Goal: Communication & Community: Answer question/provide support

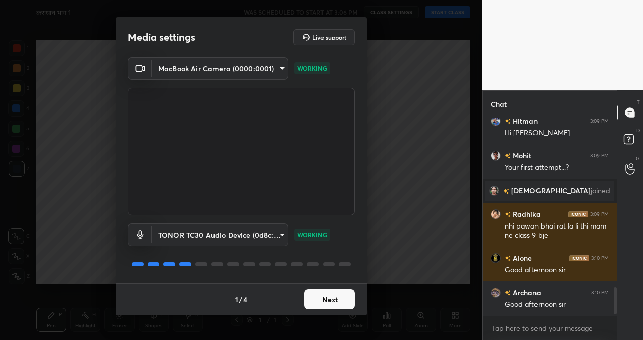
scroll to position [1271, 0]
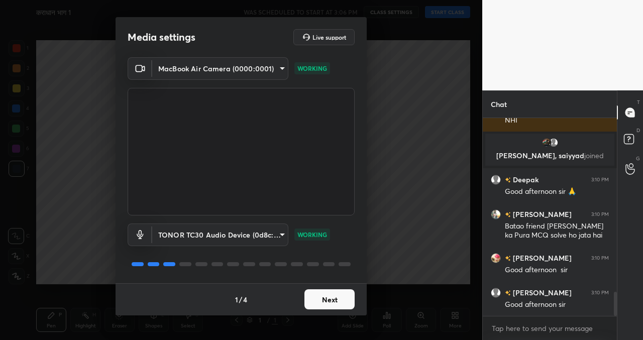
click at [338, 294] on button "Next" at bounding box center [329, 299] width 50 height 20
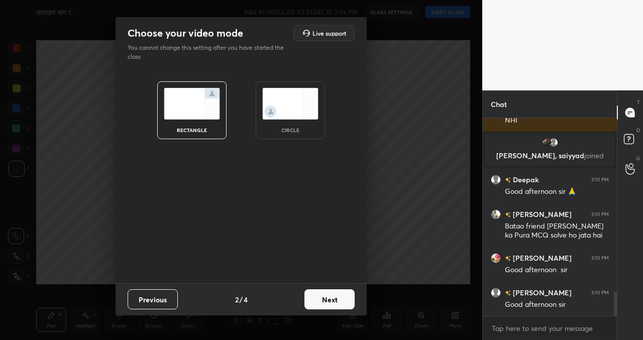
click at [330, 311] on div "Previous 2 / 4 Next" at bounding box center [240, 299] width 251 height 32
click at [329, 301] on button "Next" at bounding box center [329, 299] width 50 height 20
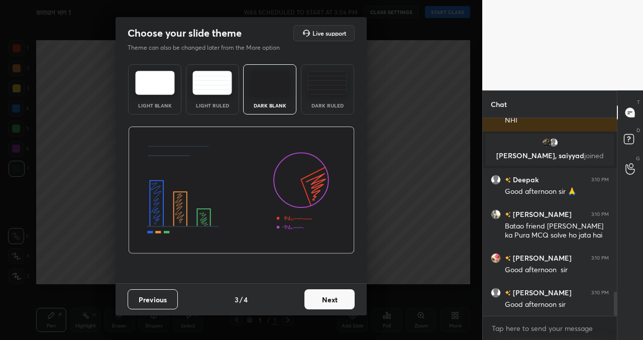
click at [329, 301] on button "Next" at bounding box center [329, 299] width 50 height 20
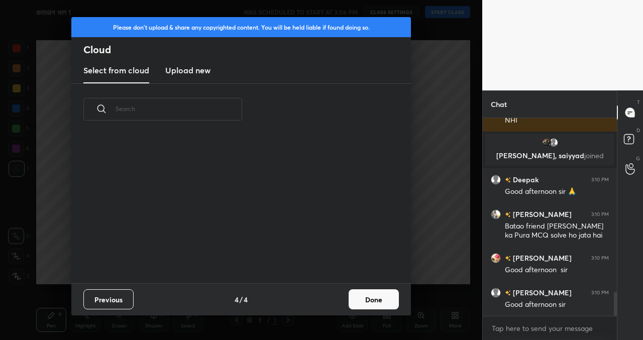
click at [379, 295] on button "Done" at bounding box center [373, 299] width 50 height 20
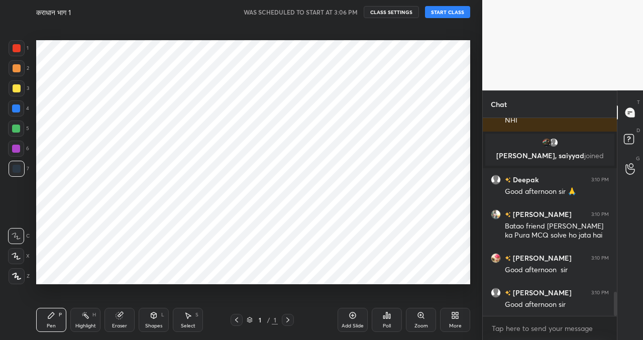
click at [450, 13] on button "START CLASS" at bounding box center [447, 12] width 45 height 12
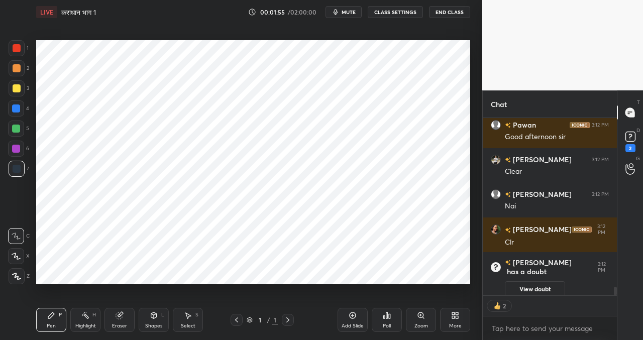
scroll to position [3341, 0]
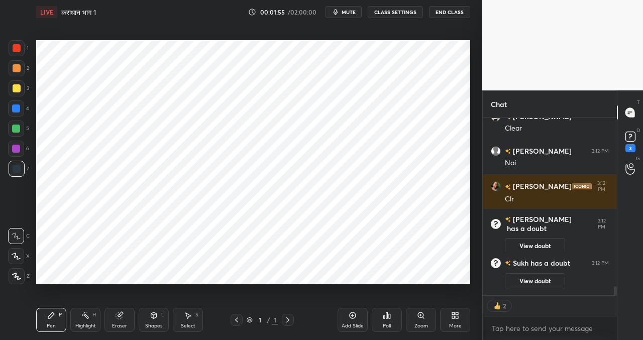
type textarea "x"
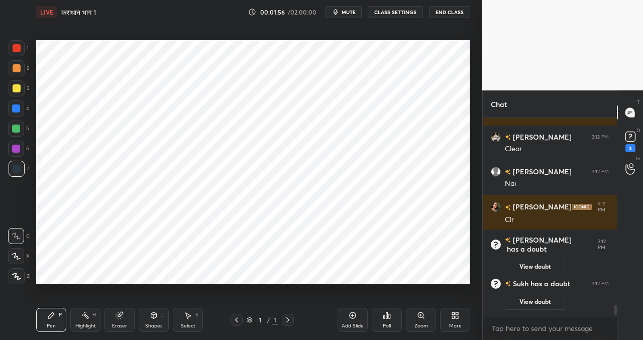
scroll to position [3320, 0]
click at [21, 282] on div at bounding box center [17, 276] width 16 height 16
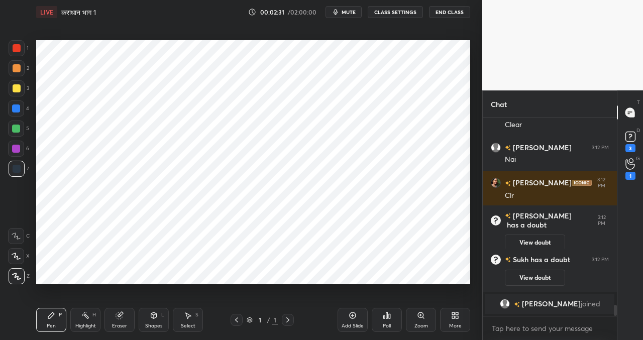
scroll to position [3357, 0]
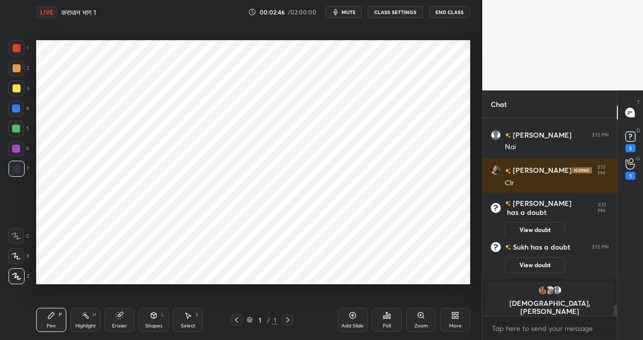
click at [404, 12] on button "CLASS SETTINGS" at bounding box center [395, 12] width 55 height 12
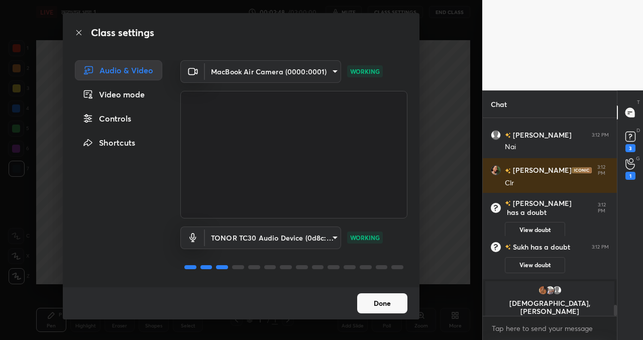
click at [131, 118] on div "Controls" at bounding box center [118, 118] width 87 height 20
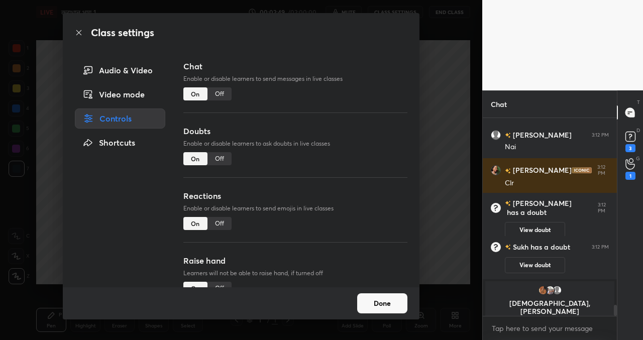
click at [218, 94] on div "Off" at bounding box center [219, 93] width 24 height 13
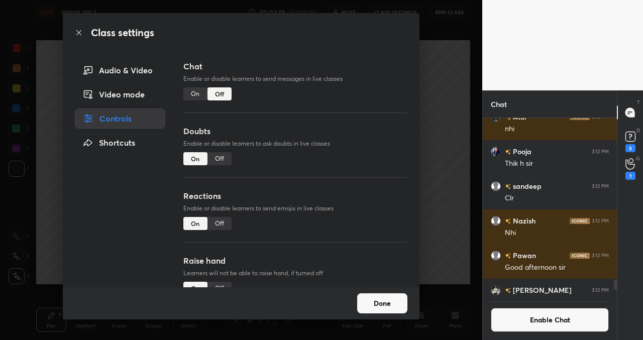
scroll to position [174, 131]
click at [387, 307] on button "Done" at bounding box center [382, 303] width 50 height 20
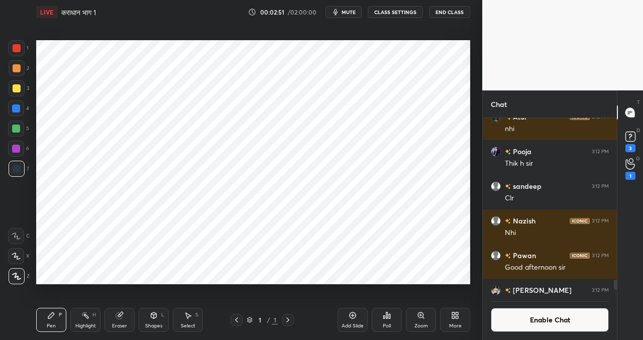
scroll to position [3449, 0]
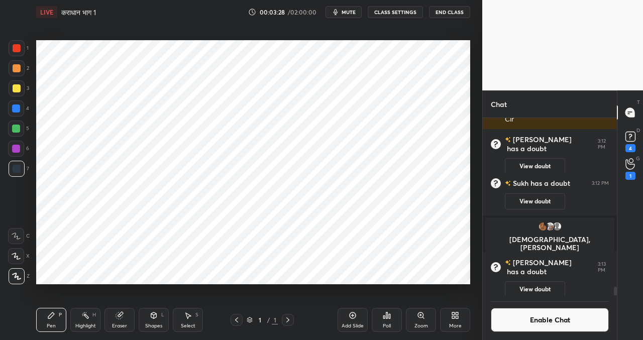
click at [356, 313] on icon at bounding box center [352, 315] width 8 height 8
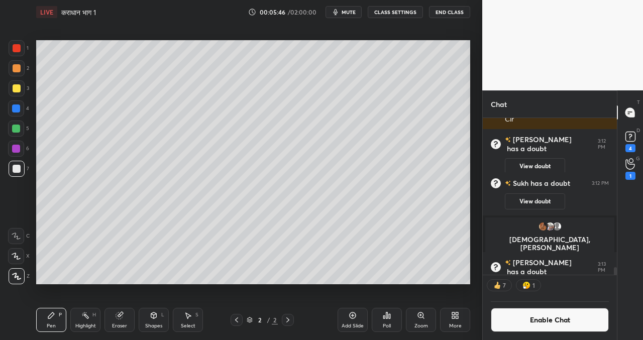
scroll to position [4, 4]
click at [452, 318] on icon at bounding box center [453, 317] width 3 height 3
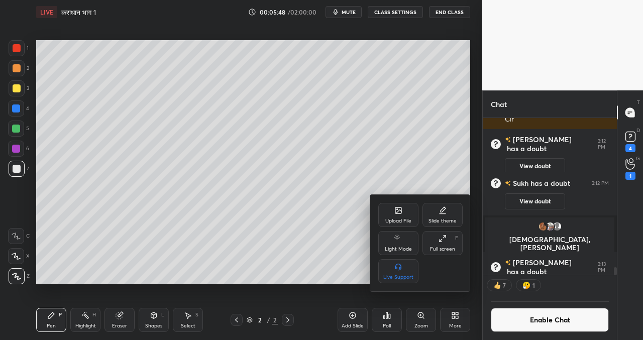
click at [389, 206] on div "Upload File" at bounding box center [398, 215] width 40 height 24
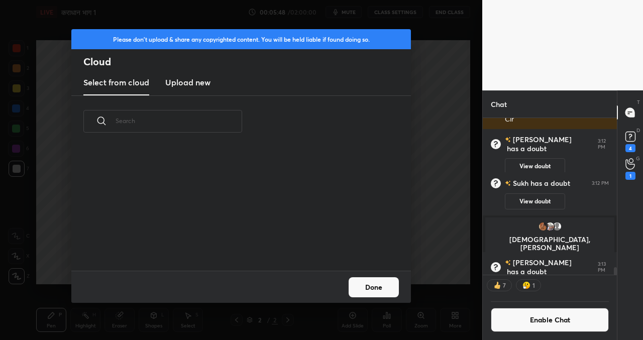
scroll to position [124, 322]
click at [205, 84] on h3 "Upload new" at bounding box center [187, 82] width 45 height 12
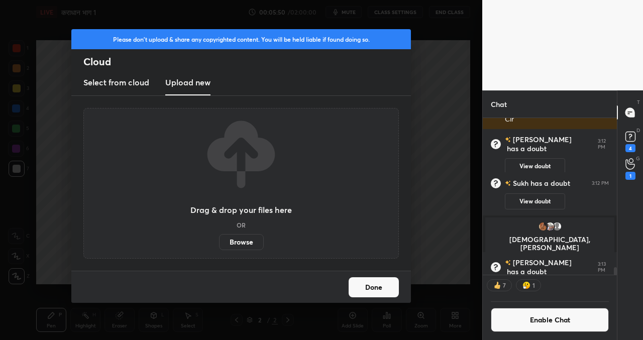
click at [242, 240] on label "Browse" at bounding box center [241, 242] width 45 height 16
click at [219, 240] on input "Browse" at bounding box center [219, 242] width 0 height 16
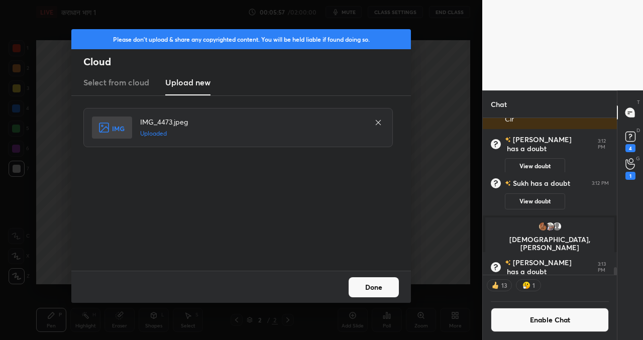
click at [367, 284] on button "Done" at bounding box center [373, 287] width 50 height 20
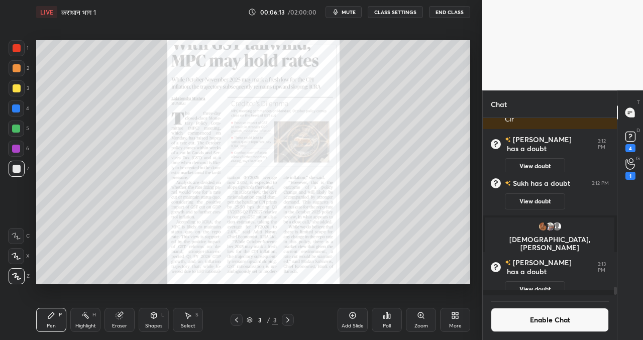
scroll to position [3449, 0]
drag, startPoint x: 17, startPoint y: 148, endPoint x: 29, endPoint y: 141, distance: 14.2
click at [18, 148] on div at bounding box center [16, 149] width 8 height 8
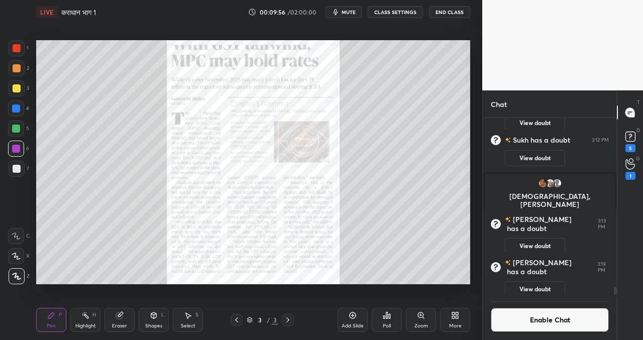
scroll to position [3492, 0]
click at [238, 316] on icon at bounding box center [236, 320] width 8 height 8
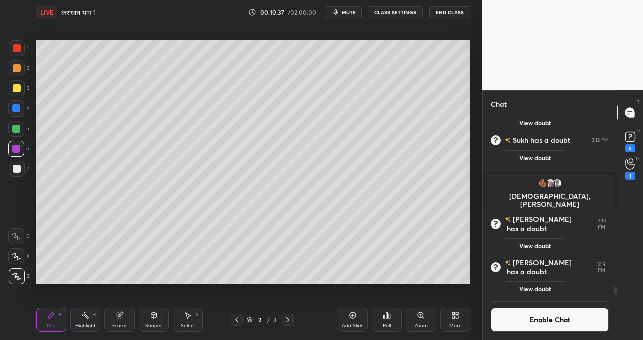
drag, startPoint x: 18, startPoint y: 168, endPoint x: 25, endPoint y: 163, distance: 8.6
click at [18, 168] on div at bounding box center [17, 169] width 8 height 8
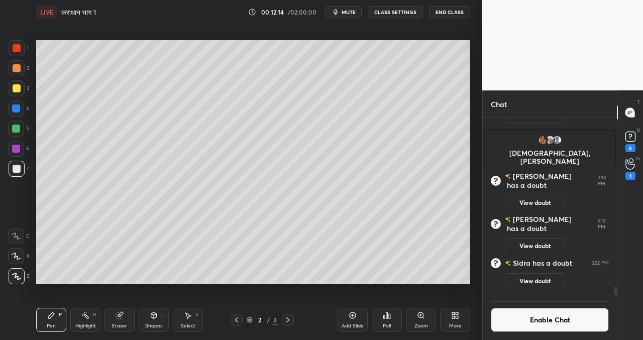
scroll to position [3469, 0]
drag, startPoint x: 353, startPoint y: 313, endPoint x: 340, endPoint y: 306, distance: 14.6
click at [353, 313] on icon at bounding box center [352, 315] width 8 height 8
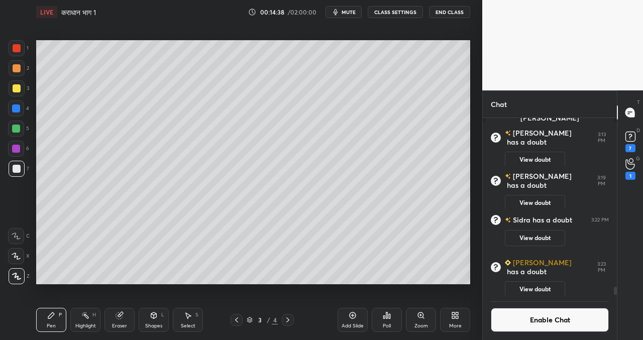
scroll to position [174, 131]
drag, startPoint x: 352, startPoint y: 320, endPoint x: 347, endPoint y: 321, distance: 5.1
click at [350, 322] on div "Add Slide" at bounding box center [352, 320] width 30 height 24
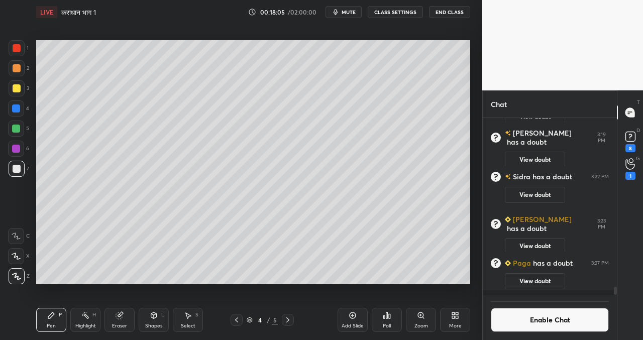
scroll to position [3527, 0]
drag, startPoint x: 349, startPoint y: 316, endPoint x: 351, endPoint y: 310, distance: 7.0
click at [350, 316] on icon at bounding box center [352, 315] width 8 height 8
drag, startPoint x: 630, startPoint y: 138, endPoint x: 620, endPoint y: 141, distance: 10.2
click at [631, 140] on rect at bounding box center [630, 137] width 10 height 10
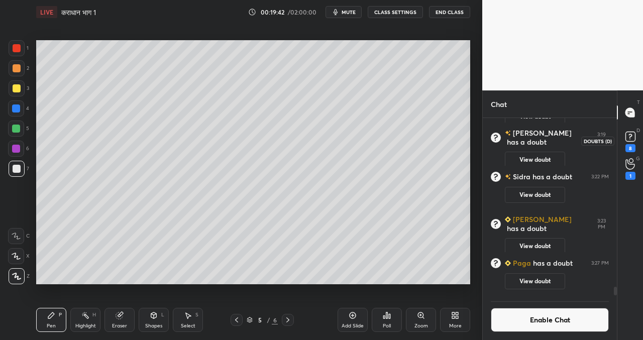
scroll to position [18, 0]
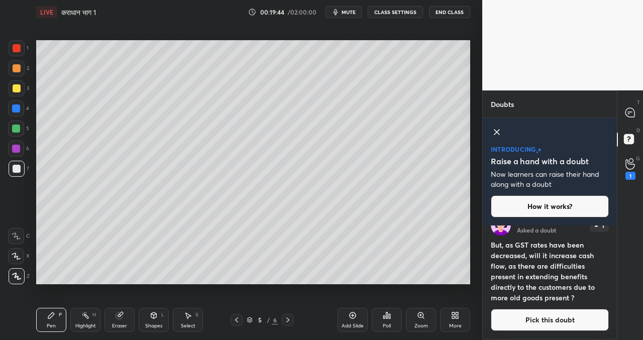
drag, startPoint x: 499, startPoint y: 129, endPoint x: 498, endPoint y: 144, distance: 15.1
click at [497, 130] on icon at bounding box center [497, 132] width 12 height 12
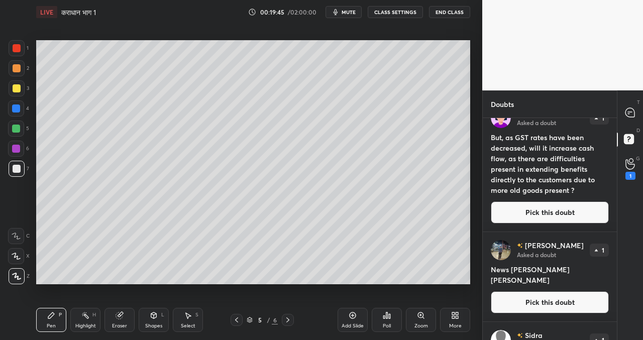
drag, startPoint x: 617, startPoint y: 139, endPoint x: 617, endPoint y: 161, distance: 21.6
click at [617, 161] on div "T Messages (T) D Doubts (D) G Raise Hand (G) 1" at bounding box center [630, 215] width 26 height 250
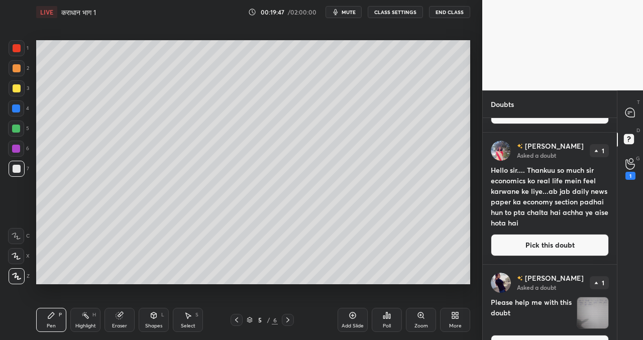
scroll to position [635, 0]
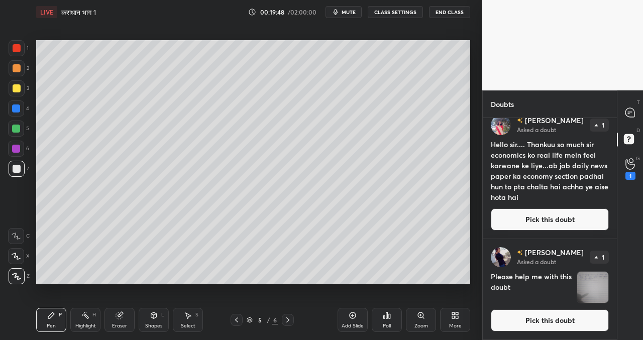
click at [543, 319] on button "Pick this doubt" at bounding box center [550, 320] width 118 height 22
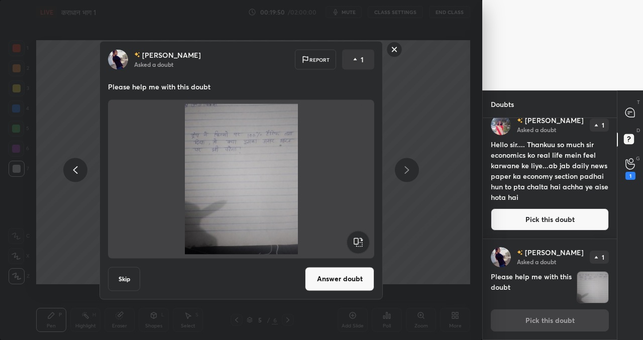
click at [336, 277] on button "Answer doubt" at bounding box center [339, 279] width 69 height 24
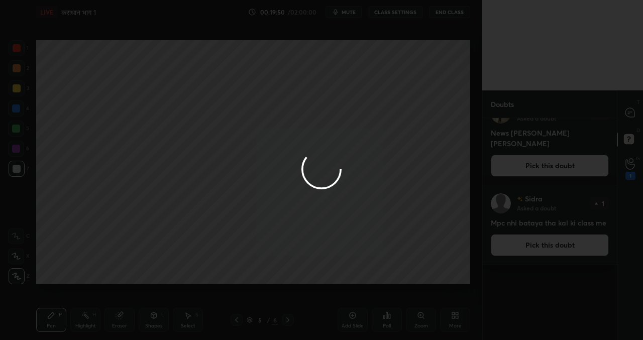
scroll to position [0, 0]
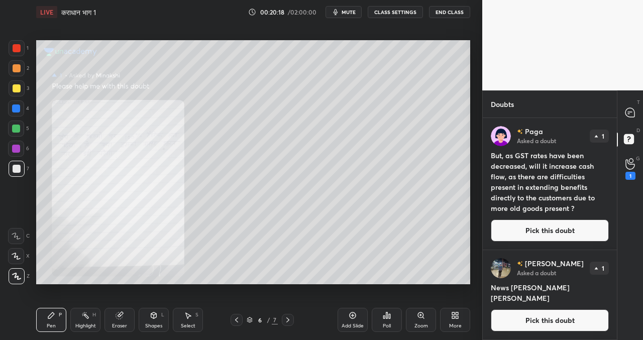
drag, startPoint x: 618, startPoint y: 198, endPoint x: 615, endPoint y: 222, distance: 24.3
click at [615, 222] on div "Doubts Enable Chat Paga Asked a doubt 1 But, as GST rates have been decreased, …" at bounding box center [562, 215] width 161 height 250
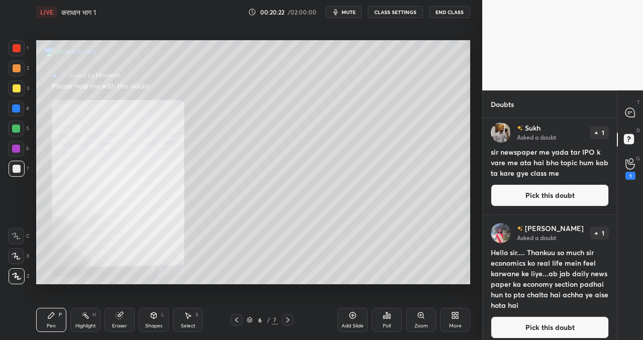
scroll to position [534, 0]
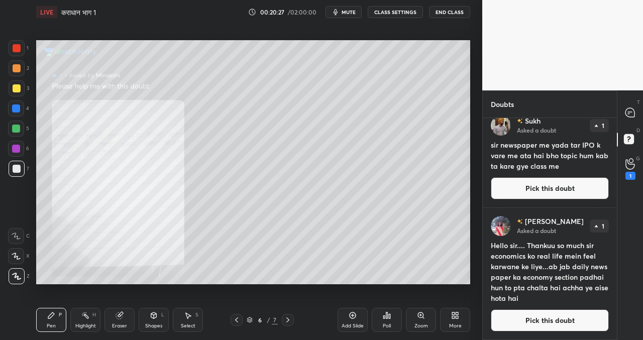
click at [528, 317] on button "Pick this doubt" at bounding box center [550, 320] width 118 height 22
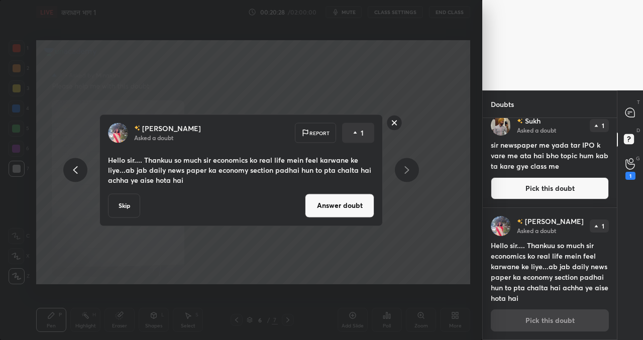
click at [344, 206] on button "Answer doubt" at bounding box center [339, 205] width 69 height 24
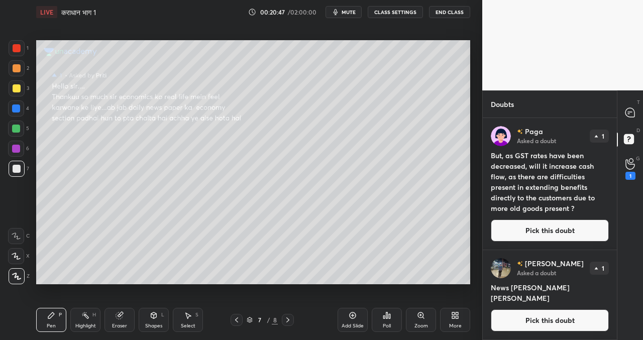
click at [613, 202] on div "Paga Asked a doubt 1 But, as GST rates have been decreased, will it increase ca…" at bounding box center [549, 184] width 134 height 132
drag, startPoint x: 617, startPoint y: 202, endPoint x: 615, endPoint y: 253, distance: 51.2
click at [617, 253] on div "T Messages (T) D Doubts (D) G Raise Hand (G) 1" at bounding box center [630, 215] width 26 height 250
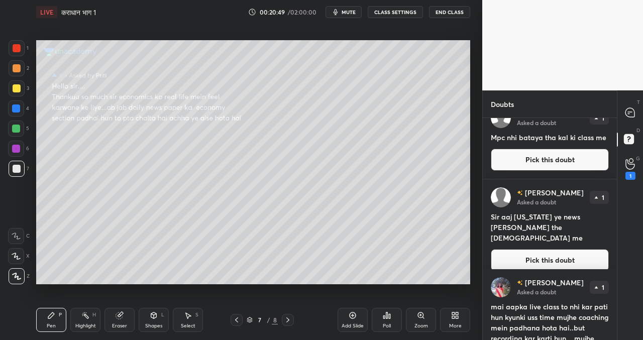
scroll to position [250, 0]
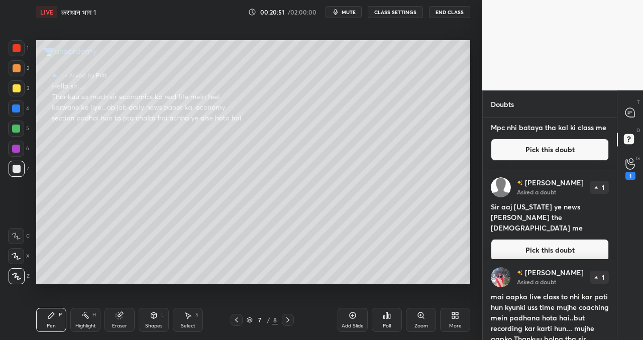
drag, startPoint x: 617, startPoint y: 278, endPoint x: 619, endPoint y: 304, distance: 26.2
click at [622, 308] on div "T Messages (T) D Doubts (D) G Raise Hand (G) 1" at bounding box center [630, 215] width 26 height 250
drag, startPoint x: 616, startPoint y: 280, endPoint x: 617, endPoint y: 288, distance: 8.0
click at [618, 294] on div "T Messages (T) D Doubts (D) G Raise Hand (G) 1" at bounding box center [630, 215] width 26 height 250
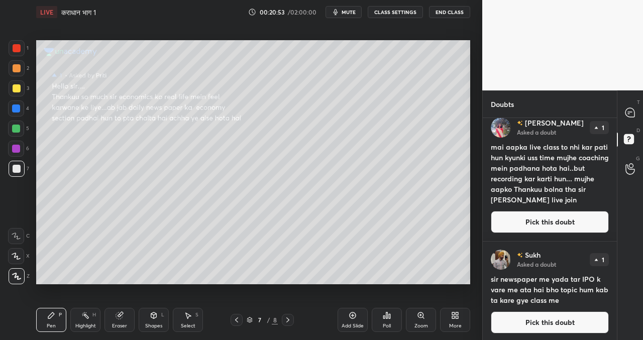
scroll to position [402, 0]
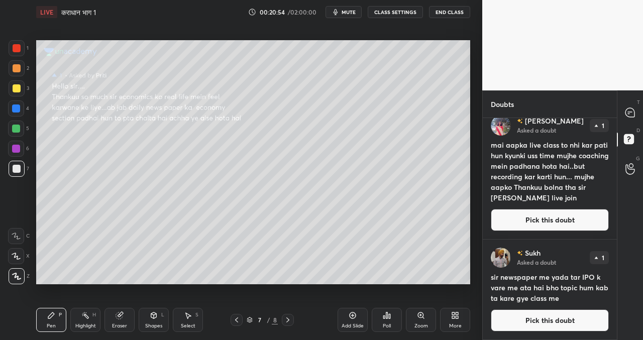
click at [546, 318] on button "Pick this doubt" at bounding box center [550, 320] width 118 height 22
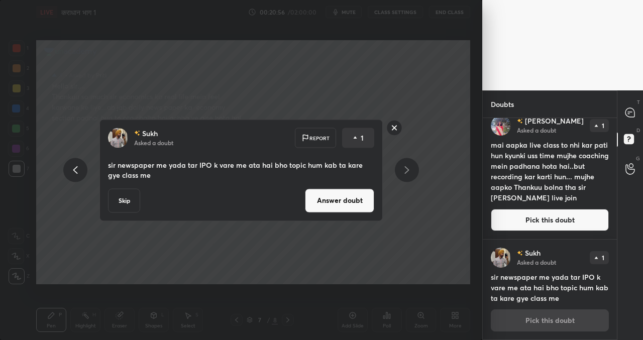
drag, startPoint x: 342, startPoint y: 203, endPoint x: 336, endPoint y: 209, distance: 8.5
click at [342, 203] on button "Answer doubt" at bounding box center [339, 200] width 69 height 24
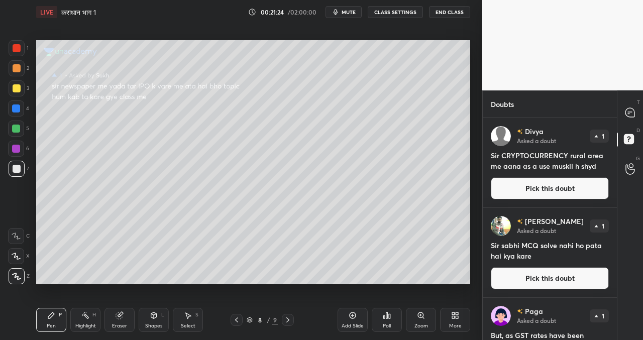
scroll to position [1, 0]
drag, startPoint x: 617, startPoint y: 207, endPoint x: 615, endPoint y: 216, distance: 9.2
click at [616, 217] on div "Doubts Enable Chat Divya Asked a doubt 1 Sir CRYPTOCURRENCY rural area me aana …" at bounding box center [562, 215] width 161 height 250
drag, startPoint x: 616, startPoint y: 181, endPoint x: 618, endPoint y: 199, distance: 18.1
click at [622, 226] on div "T Messages (T) D Doubts (D) G Raise Hand (G)" at bounding box center [630, 215] width 26 height 250
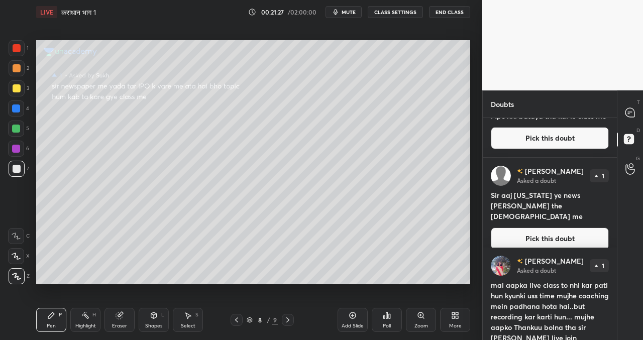
scroll to position [481, 0]
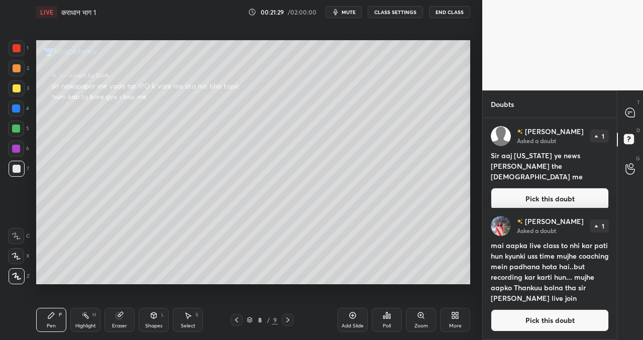
click at [542, 321] on button "Pick this doubt" at bounding box center [550, 320] width 118 height 22
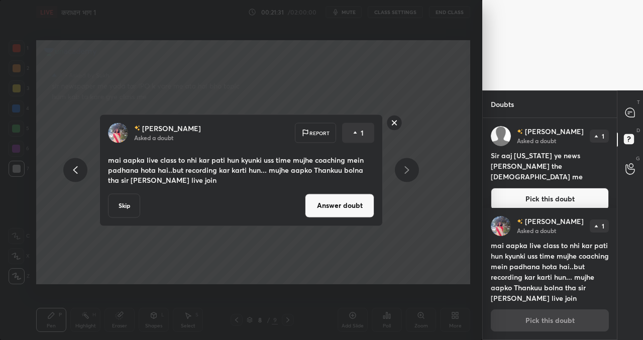
click at [134, 202] on div "Skip Answer doubt" at bounding box center [241, 205] width 266 height 24
click at [129, 202] on button "Skip" at bounding box center [124, 205] width 32 height 24
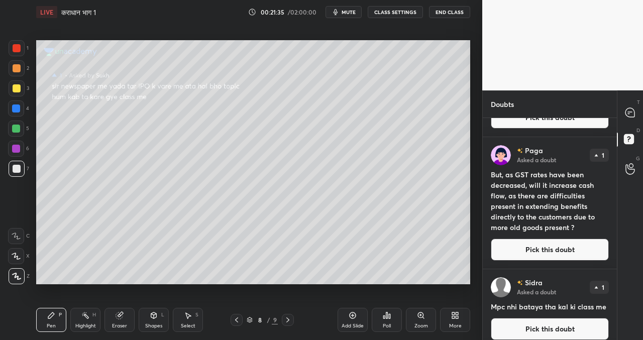
scroll to position [349, 0]
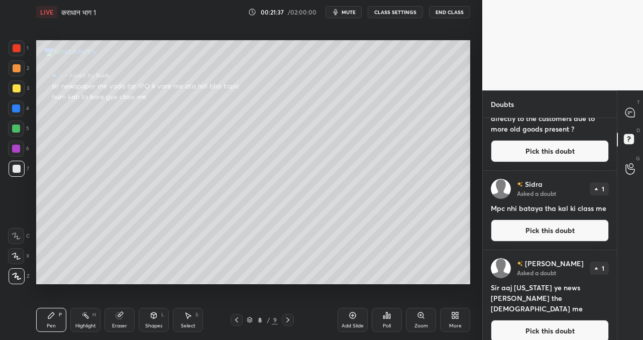
click at [554, 322] on button "Pick this doubt" at bounding box center [550, 331] width 118 height 22
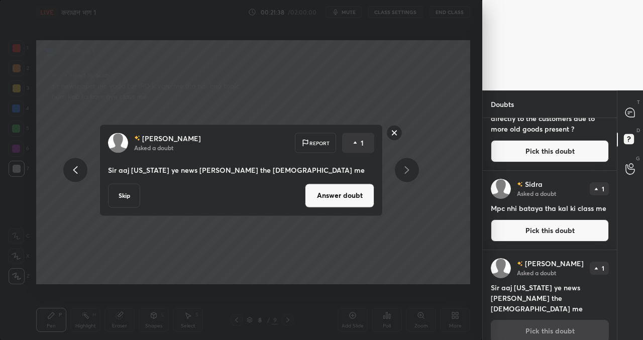
drag, startPoint x: 353, startPoint y: 202, endPoint x: 344, endPoint y: 205, distance: 9.5
click at [353, 203] on button "Answer doubt" at bounding box center [339, 195] width 69 height 24
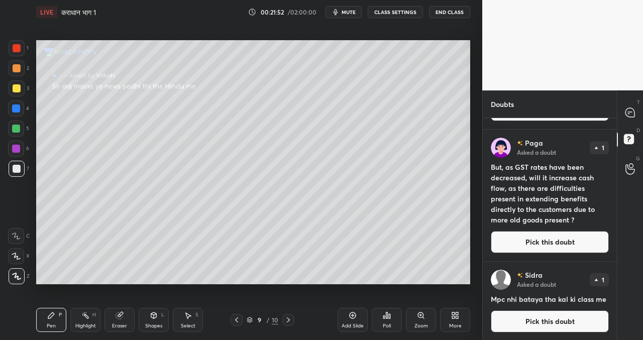
scroll to position [259, 0]
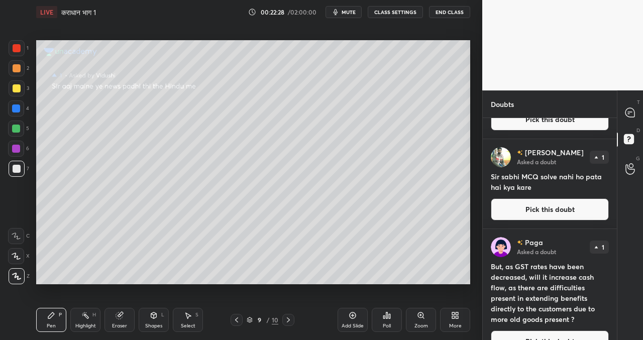
drag, startPoint x: 617, startPoint y: 257, endPoint x: 617, endPoint y: 286, distance: 29.6
click at [617, 286] on div "T Messages (T) D Doubts (D) G Raise Hand (G)" at bounding box center [630, 215] width 26 height 250
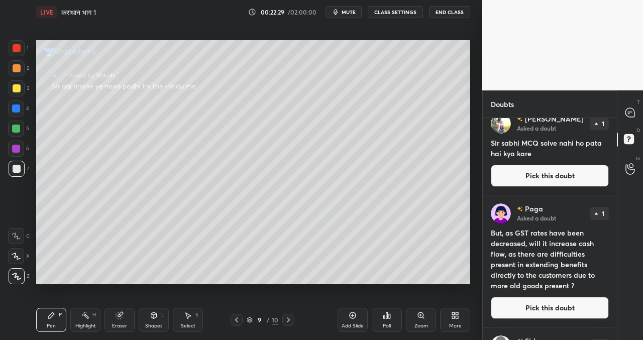
scroll to position [359, 0]
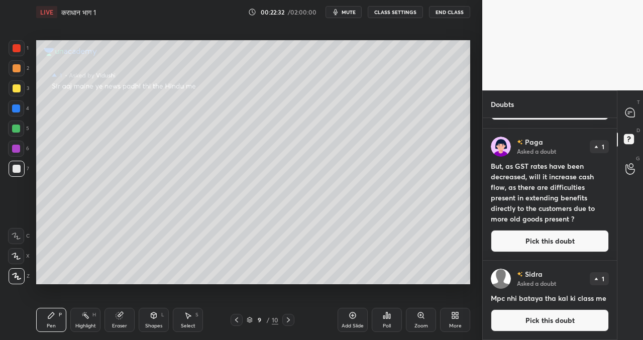
click at [533, 319] on button "Pick this doubt" at bounding box center [550, 320] width 118 height 22
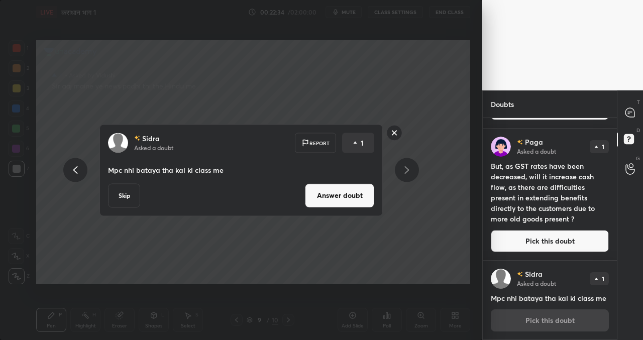
drag, startPoint x: 358, startPoint y: 193, endPoint x: 355, endPoint y: 199, distance: 6.3
click at [358, 194] on button "Answer doubt" at bounding box center [339, 195] width 69 height 24
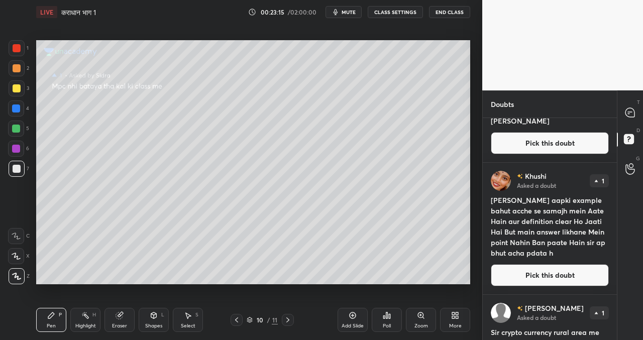
scroll to position [46, 0]
click at [613, 208] on div "[PERSON_NAME] Asked a doubt 2 News papar konsa psdhnaa chahiyeee Pick this doub…" at bounding box center [549, 229] width 134 height 222
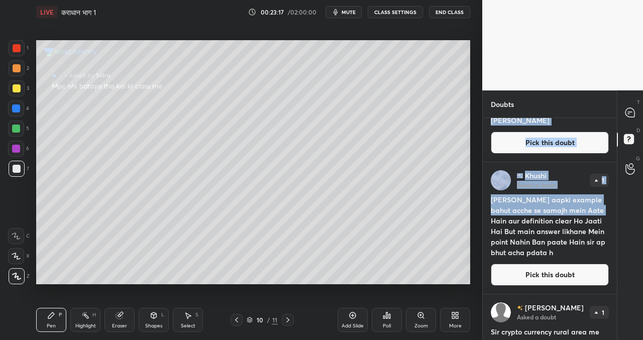
drag, startPoint x: 617, startPoint y: 204, endPoint x: 619, endPoint y: 230, distance: 26.2
click at [624, 246] on div "T Messages (T) D Doubts (D) G Raise Hand (G)" at bounding box center [630, 215] width 26 height 250
drag, startPoint x: 616, startPoint y: 206, endPoint x: 623, endPoint y: 247, distance: 41.8
click at [623, 247] on div "T Messages (T) D Doubts (D) G Raise Hand (G)" at bounding box center [630, 215] width 26 height 250
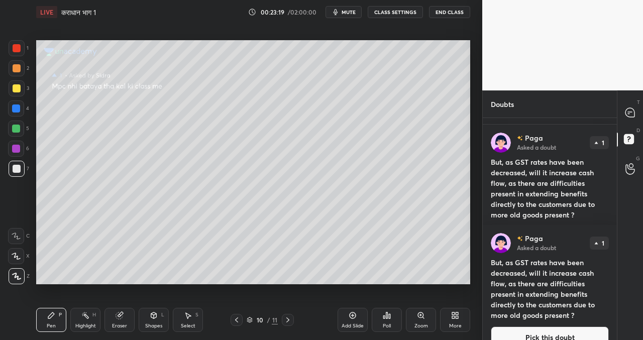
scroll to position [491, 0]
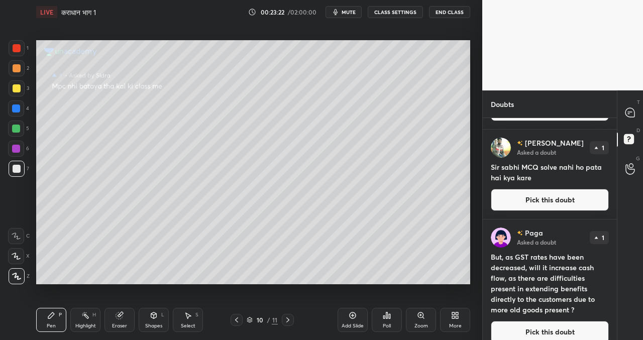
click at [538, 331] on button "Pick this doubt" at bounding box center [550, 332] width 118 height 22
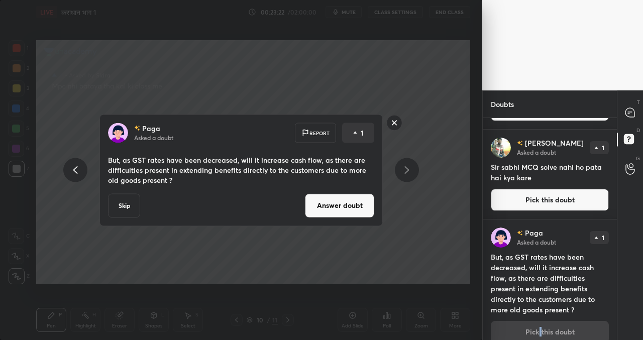
scroll to position [502, 0]
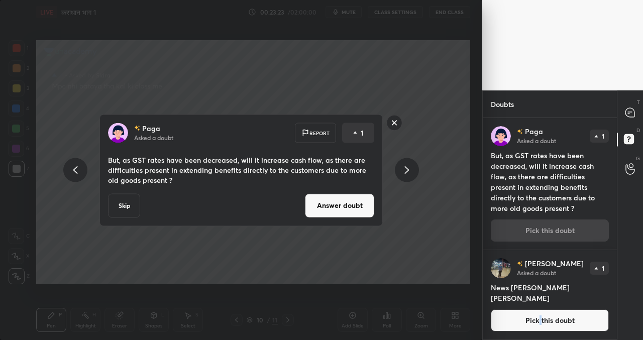
click at [347, 206] on button "Answer doubt" at bounding box center [339, 205] width 69 height 24
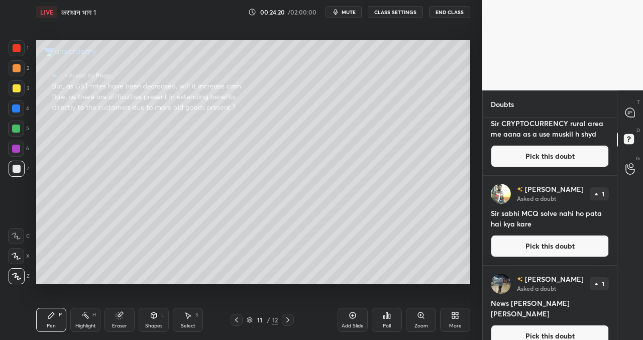
scroll to position [470, 0]
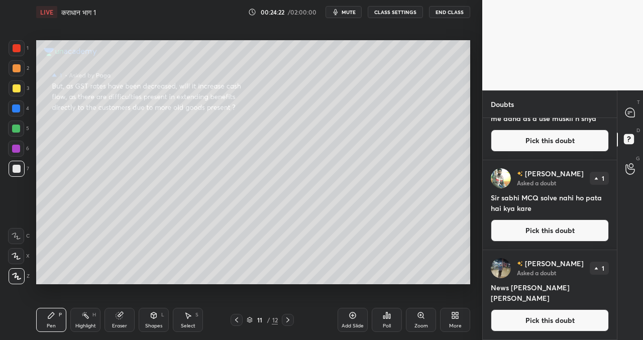
click at [561, 318] on button "Pick this doubt" at bounding box center [550, 320] width 118 height 22
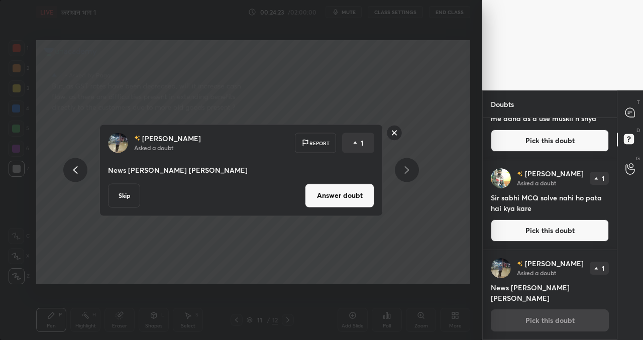
drag, startPoint x: 349, startPoint y: 197, endPoint x: 347, endPoint y: 206, distance: 8.8
click at [348, 200] on button "Answer doubt" at bounding box center [339, 195] width 69 height 24
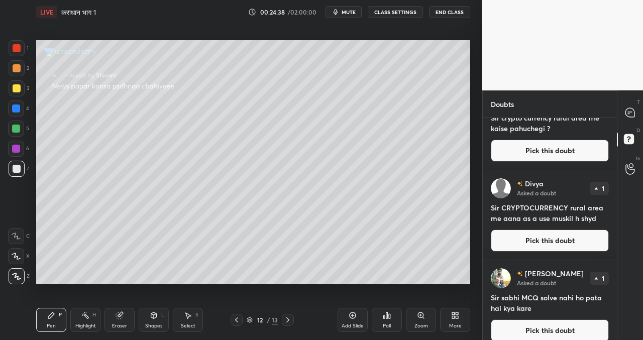
scroll to position [490, 0]
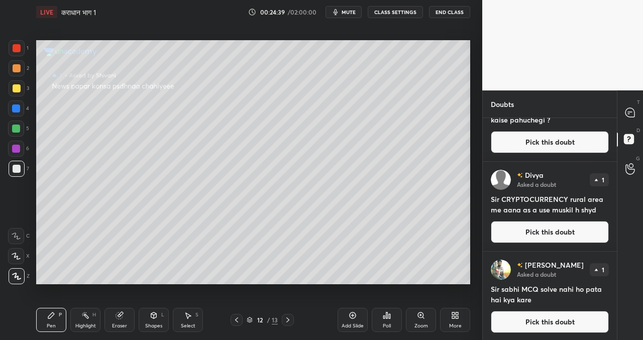
drag, startPoint x: 549, startPoint y: 321, endPoint x: 537, endPoint y: 315, distance: 13.5
click at [550, 321] on button "Pick this doubt" at bounding box center [550, 322] width 118 height 22
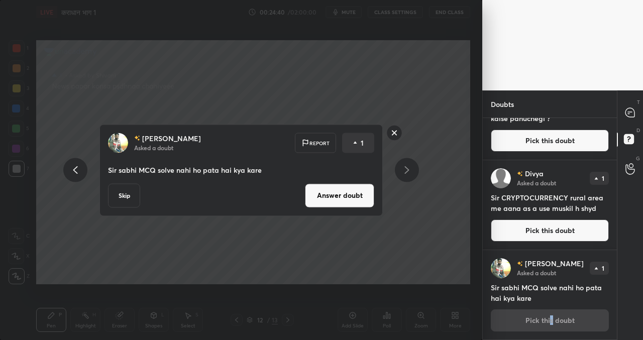
drag, startPoint x: 324, startPoint y: 198, endPoint x: 308, endPoint y: 198, distance: 16.1
click at [323, 199] on button "Answer doubt" at bounding box center [339, 195] width 69 height 24
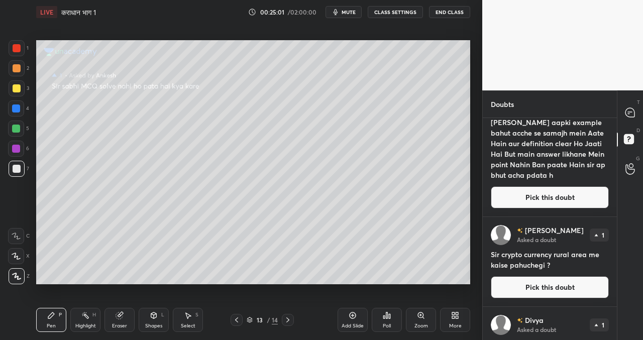
scroll to position [372, 0]
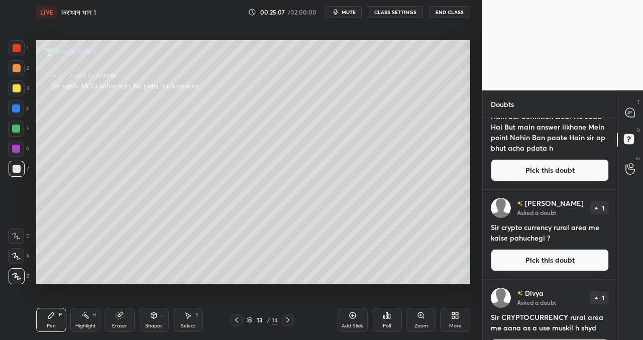
click at [614, 273] on div "Avinash Asked a doubt 1 भारत को क्रेडिट रेटिंग बढ़ाने के लिए कौन सा कदम उठाना च…" at bounding box center [549, 229] width 134 height 222
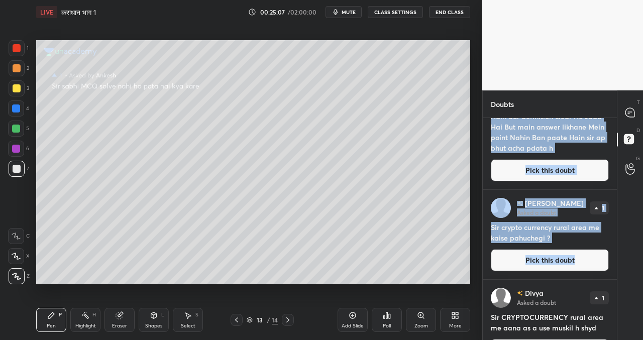
scroll to position [402, 0]
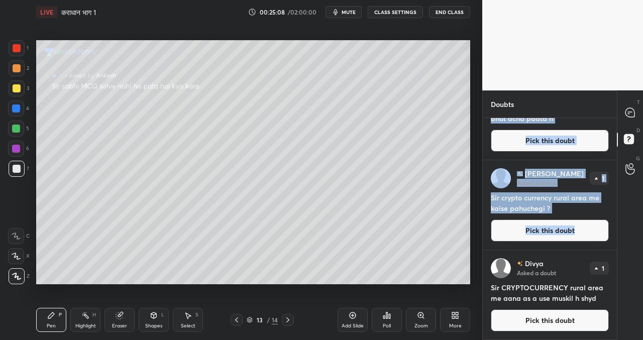
click at [574, 323] on button "Pick this doubt" at bounding box center [550, 320] width 118 height 22
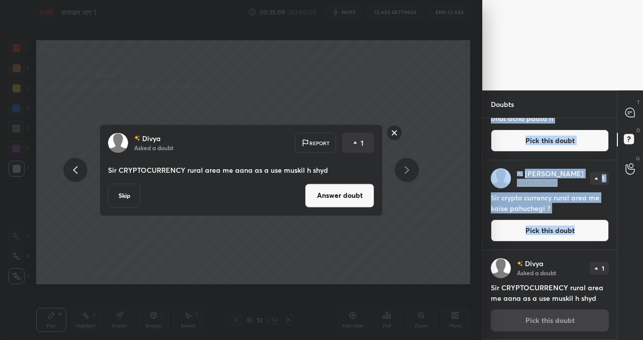
click at [349, 191] on button "Answer doubt" at bounding box center [339, 195] width 69 height 24
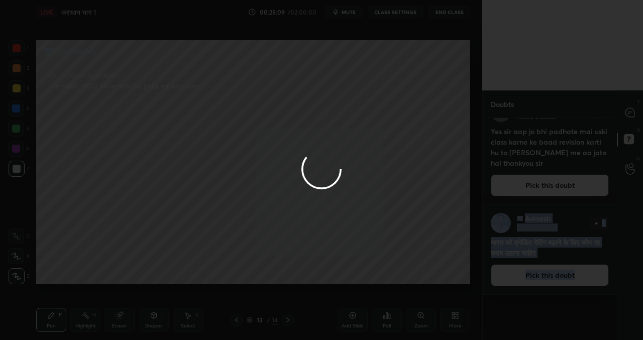
scroll to position [0, 0]
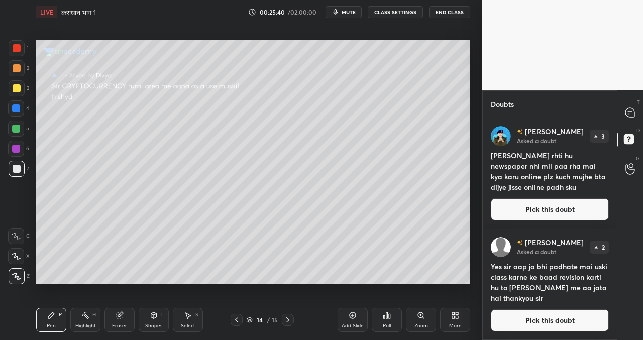
click at [618, 197] on div "T Messages (T) D Doubts (D) G Raise Hand (G)" at bounding box center [630, 215] width 26 height 250
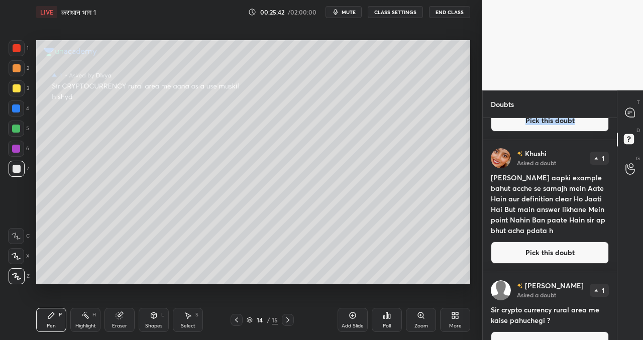
scroll to position [312, 0]
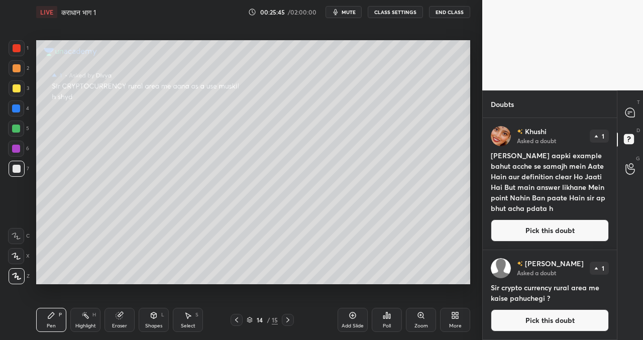
click at [546, 315] on button "Pick this doubt" at bounding box center [550, 320] width 118 height 22
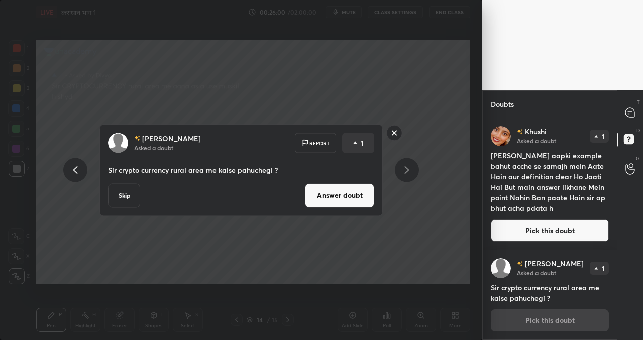
drag, startPoint x: 120, startPoint y: 197, endPoint x: 135, endPoint y: 199, distance: 15.2
click at [119, 197] on button "Skip" at bounding box center [124, 195] width 32 height 24
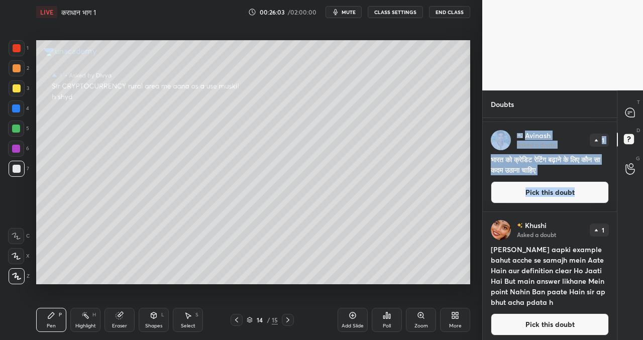
scroll to position [222, 0]
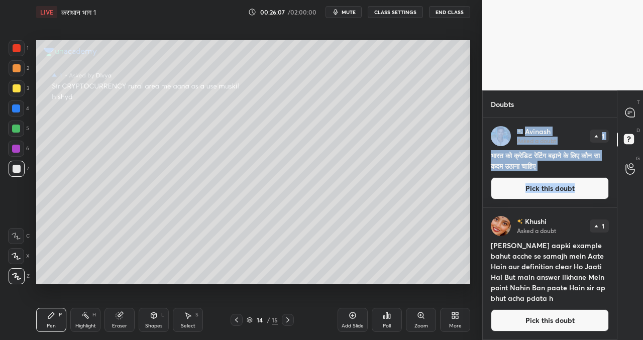
click at [561, 326] on button "Pick this doubt" at bounding box center [550, 320] width 118 height 22
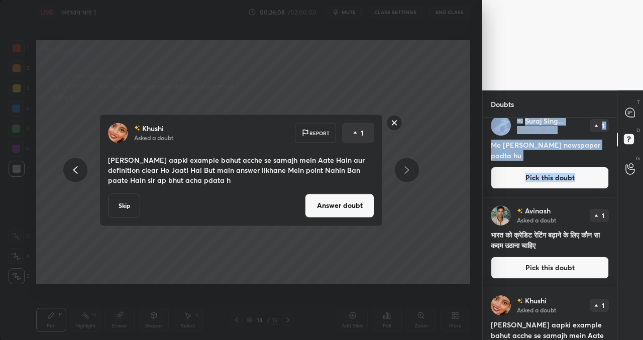
click at [321, 197] on button "Answer doubt" at bounding box center [339, 205] width 69 height 24
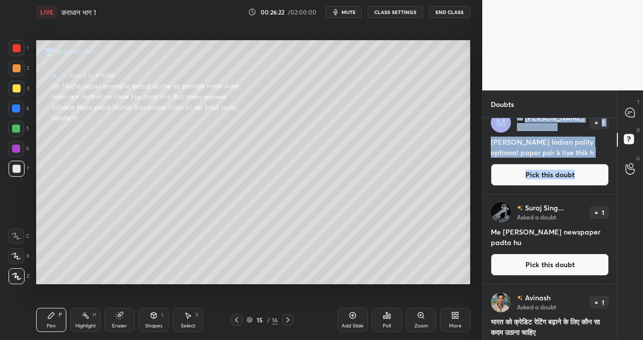
scroll to position [270, 0]
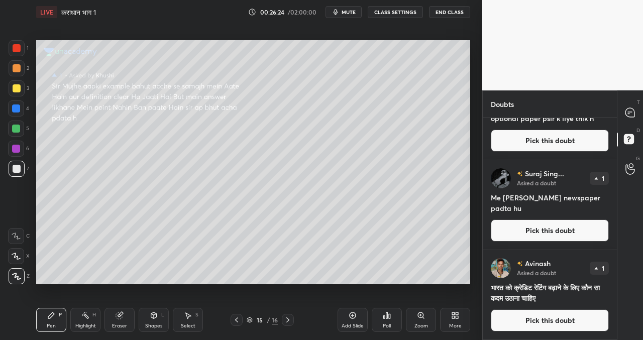
click at [567, 320] on button "Pick this doubt" at bounding box center [550, 320] width 118 height 22
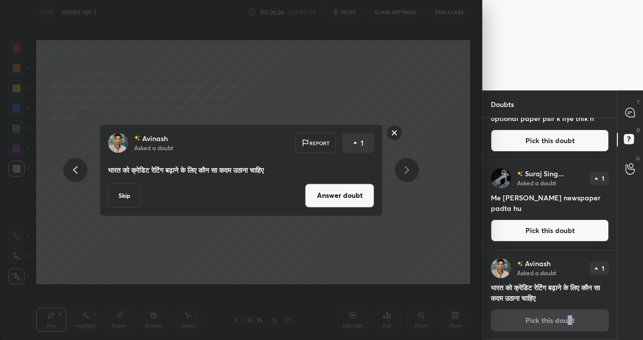
click at [328, 186] on button "Answer doubt" at bounding box center [339, 195] width 69 height 24
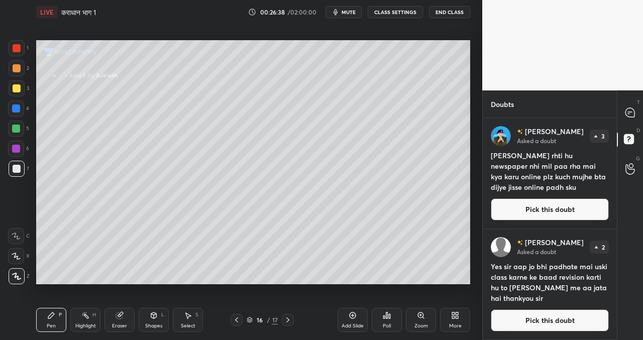
click at [545, 321] on button "Pick this doubt" at bounding box center [550, 320] width 118 height 22
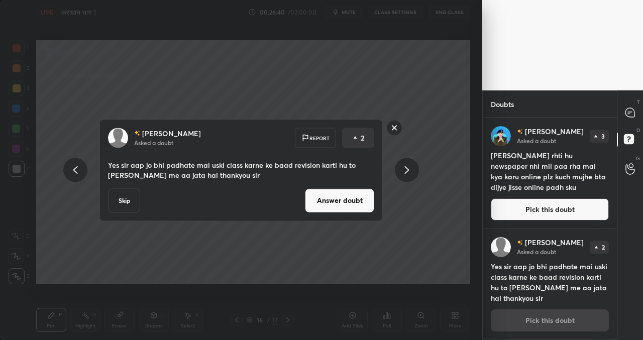
click at [336, 201] on button "Answer doubt" at bounding box center [339, 200] width 69 height 24
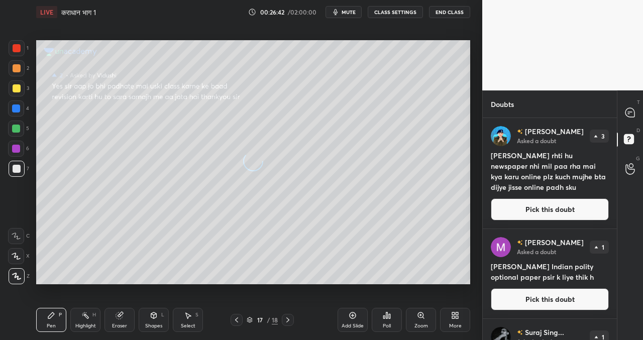
scroll to position [69, 0]
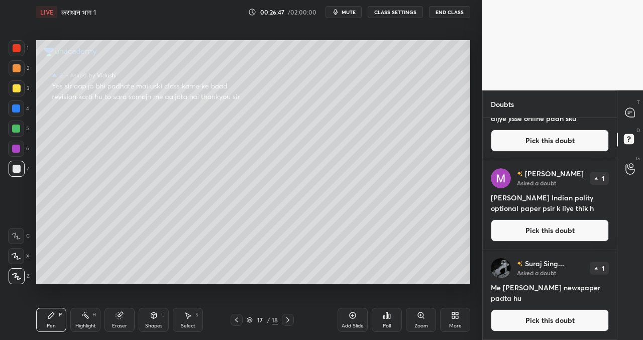
click at [525, 320] on button "Pick this doubt" at bounding box center [550, 320] width 118 height 22
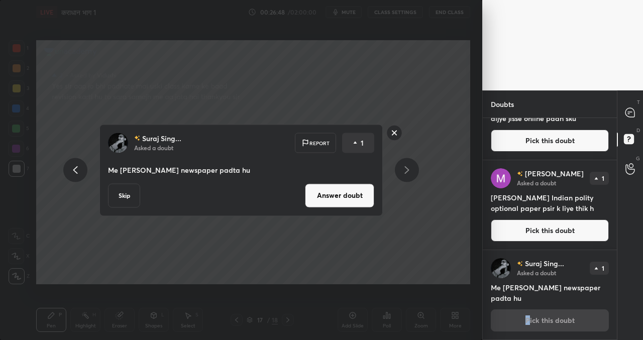
drag, startPoint x: 119, startPoint y: 194, endPoint x: 133, endPoint y: 210, distance: 20.6
click at [121, 195] on button "Skip" at bounding box center [124, 195] width 32 height 24
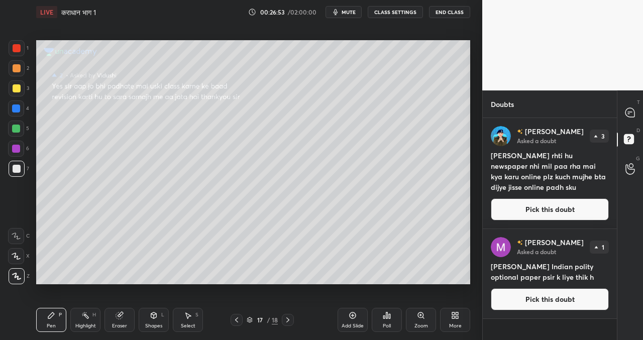
click at [540, 299] on button "Pick this doubt" at bounding box center [550, 299] width 118 height 22
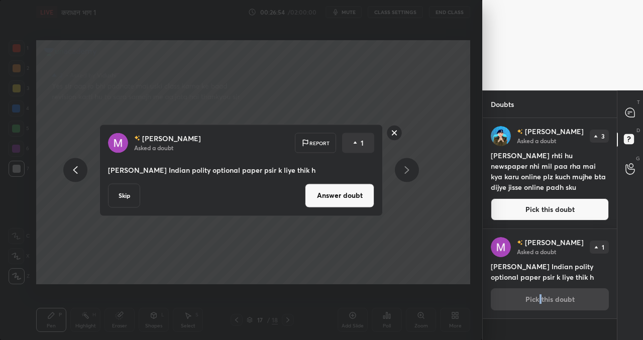
click at [338, 191] on button "Answer doubt" at bounding box center [339, 195] width 69 height 24
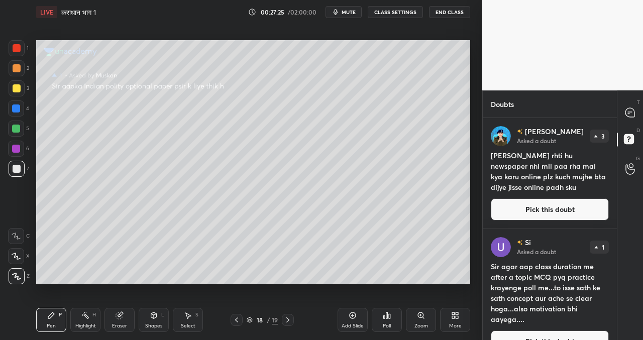
click at [452, 273] on div "Setting up your live class Poll for secs No correct answer Start poll" at bounding box center [253, 162] width 442 height 276
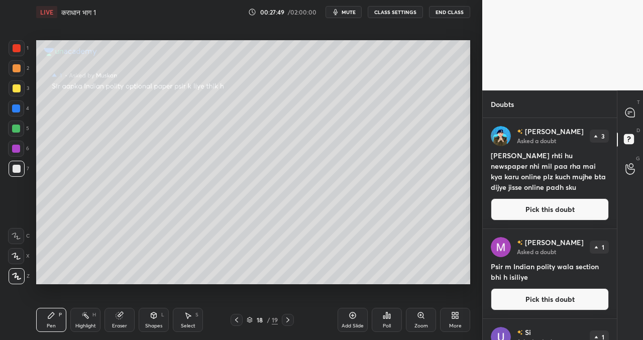
click at [538, 209] on button "Pick this doubt" at bounding box center [550, 209] width 118 height 22
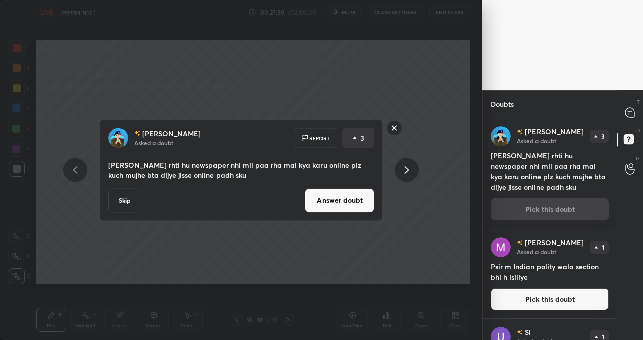
click at [338, 196] on button "Answer doubt" at bounding box center [339, 200] width 69 height 24
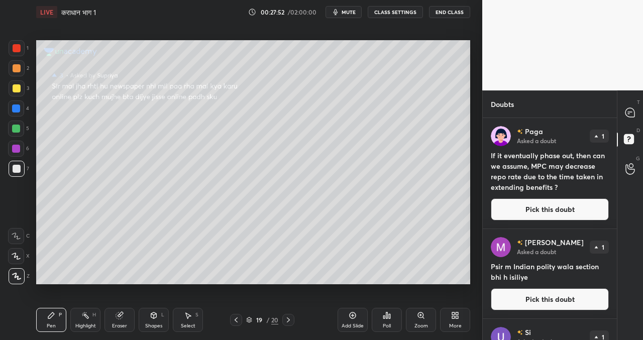
scroll to position [111, 0]
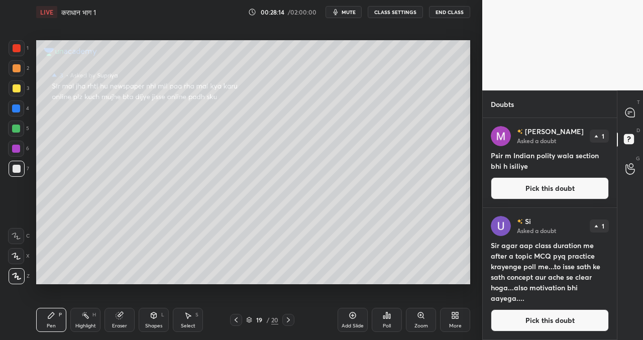
click at [540, 188] on button "Pick this doubt" at bounding box center [550, 188] width 118 height 22
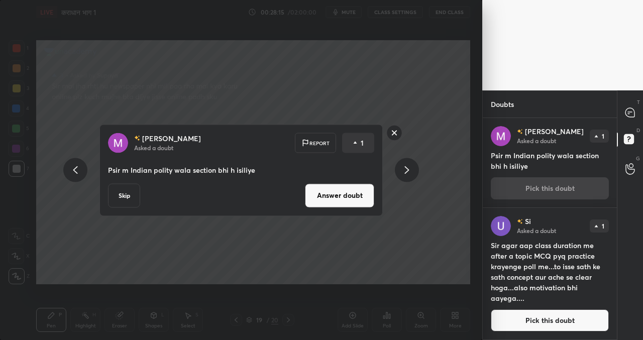
drag, startPoint x: 132, startPoint y: 200, endPoint x: 165, endPoint y: 206, distance: 33.1
click at [133, 202] on button "Skip" at bounding box center [124, 195] width 32 height 24
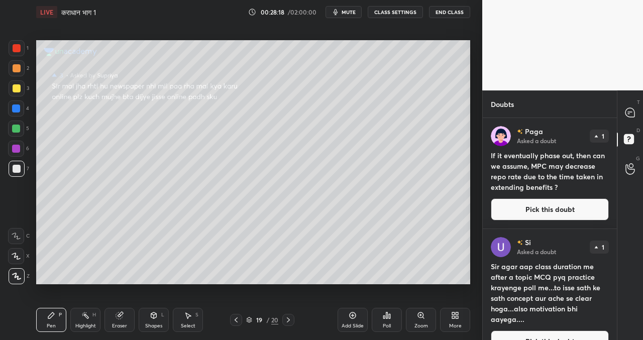
click at [536, 208] on button "Pick this doubt" at bounding box center [550, 209] width 118 height 22
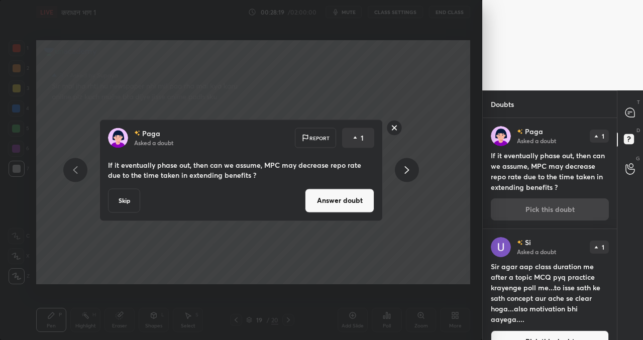
click at [357, 202] on button "Answer doubt" at bounding box center [339, 200] width 69 height 24
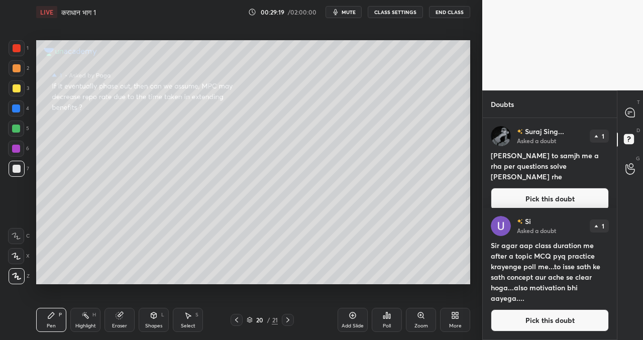
click at [547, 188] on button "Pick this doubt" at bounding box center [550, 199] width 118 height 22
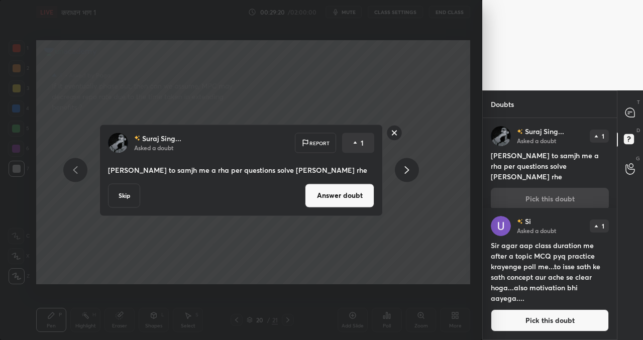
click at [123, 202] on button "Skip" at bounding box center [124, 195] width 32 height 24
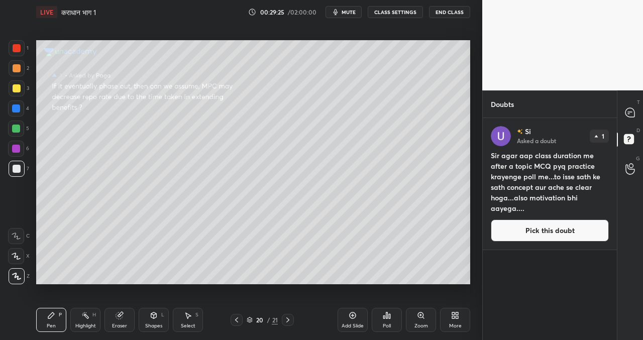
drag, startPoint x: 552, startPoint y: 233, endPoint x: 544, endPoint y: 236, distance: 8.9
click at [553, 233] on button "Pick this doubt" at bounding box center [550, 230] width 118 height 22
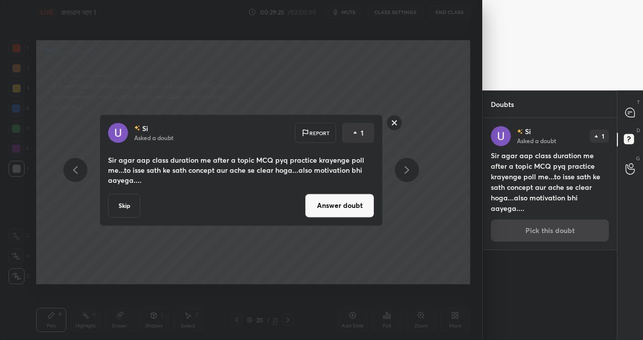
drag, startPoint x: 321, startPoint y: 199, endPoint x: 317, endPoint y: 206, distance: 8.3
click at [320, 201] on button "Answer doubt" at bounding box center [339, 205] width 69 height 24
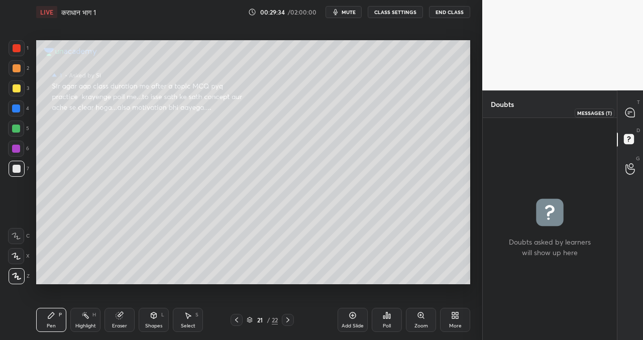
click at [627, 109] on icon at bounding box center [629, 112] width 9 height 9
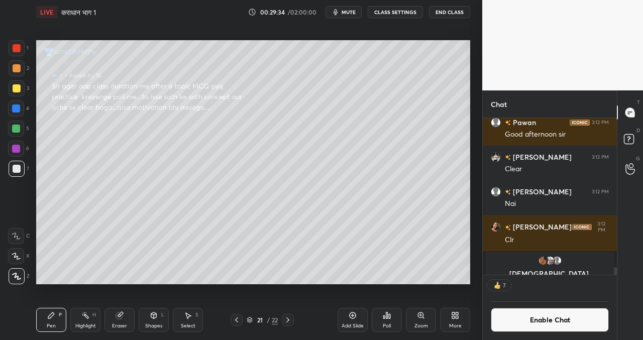
scroll to position [154, 131]
drag, startPoint x: 288, startPoint y: 320, endPoint x: 293, endPoint y: 310, distance: 11.7
click at [288, 321] on icon at bounding box center [287, 319] width 3 height 5
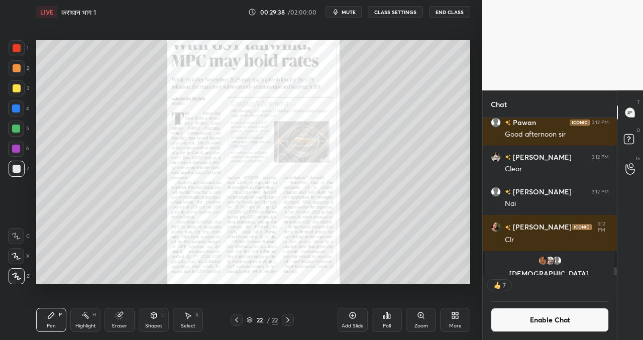
click at [352, 320] on div "Add Slide" at bounding box center [352, 320] width 30 height 24
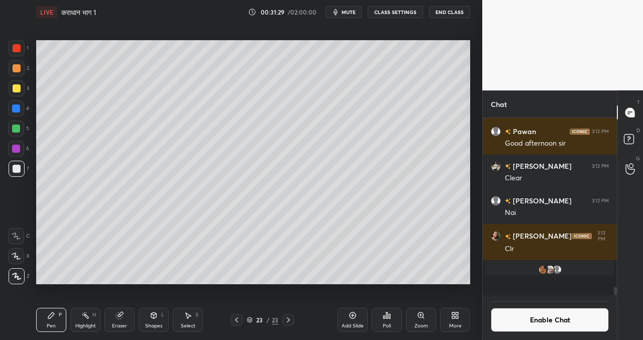
scroll to position [174, 131]
drag, startPoint x: 350, startPoint y: 316, endPoint x: 327, endPoint y: 292, distance: 33.7
click at [350, 316] on icon at bounding box center [352, 315] width 8 height 8
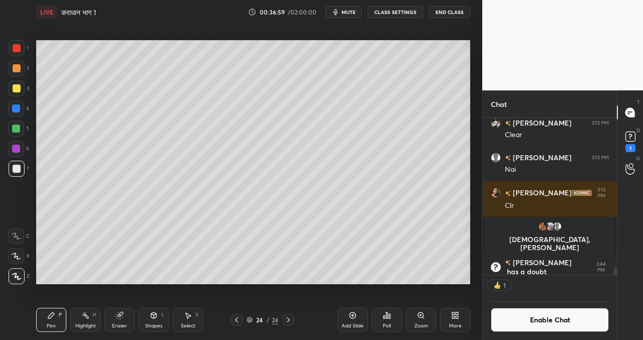
scroll to position [4, 4]
drag, startPoint x: 355, startPoint y: 319, endPoint x: 350, endPoint y: 311, distance: 9.9
click at [355, 319] on div "Add Slide" at bounding box center [352, 320] width 30 height 24
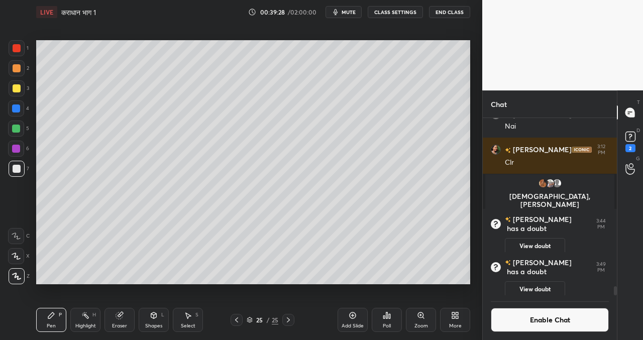
click at [355, 313] on icon at bounding box center [352, 315] width 8 height 8
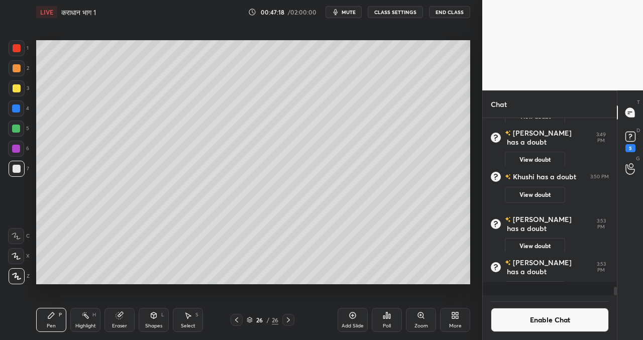
scroll to position [3444, 0]
click at [238, 319] on icon at bounding box center [236, 320] width 8 height 8
click at [289, 321] on icon at bounding box center [288, 320] width 8 height 8
click at [350, 318] on icon at bounding box center [352, 315] width 8 height 8
click at [356, 315] on div "Add Slide" at bounding box center [352, 320] width 30 height 24
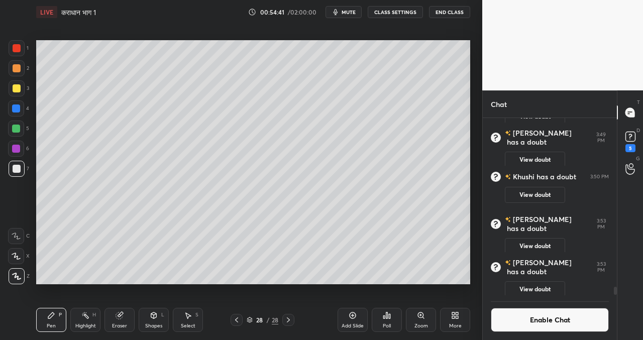
drag, startPoint x: 357, startPoint y: 317, endPoint x: 350, endPoint y: 311, distance: 9.3
click at [356, 316] on div "Add Slide" at bounding box center [352, 320] width 30 height 24
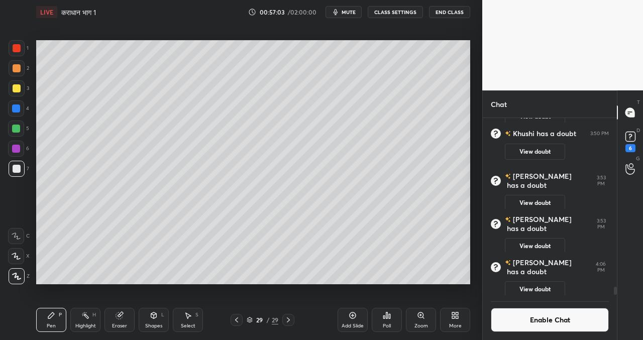
scroll to position [3468, 0]
click at [356, 316] on icon at bounding box center [352, 315] width 8 height 8
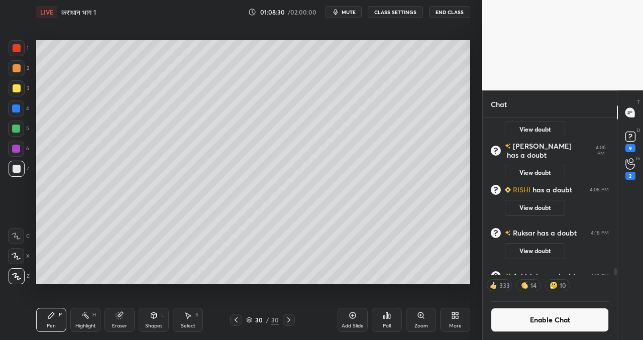
scroll to position [3599, 0]
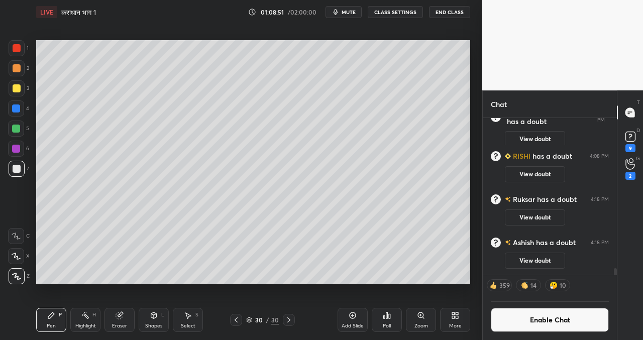
click at [349, 315] on icon at bounding box center [352, 315] width 7 height 7
click at [239, 317] on icon at bounding box center [236, 320] width 8 height 8
click at [239, 320] on icon at bounding box center [236, 320] width 8 height 8
click at [239, 321] on icon at bounding box center [236, 320] width 8 height 8
click at [239, 324] on div at bounding box center [236, 320] width 12 height 12
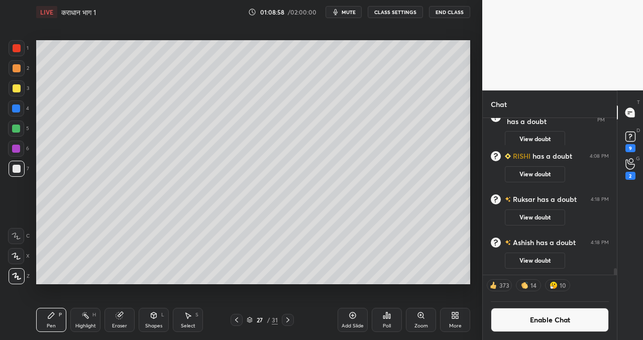
click at [289, 322] on icon at bounding box center [288, 320] width 8 height 8
click at [289, 321] on icon at bounding box center [288, 320] width 8 height 8
click at [287, 320] on icon at bounding box center [288, 320] width 8 height 8
drag, startPoint x: 287, startPoint y: 323, endPoint x: 295, endPoint y: 325, distance: 7.8
click at [288, 323] on icon at bounding box center [288, 320] width 8 height 8
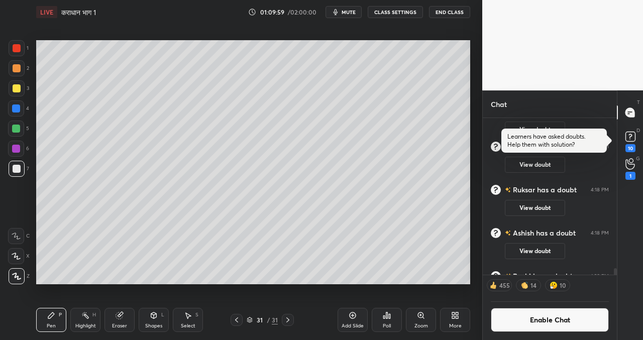
scroll to position [3632, 0]
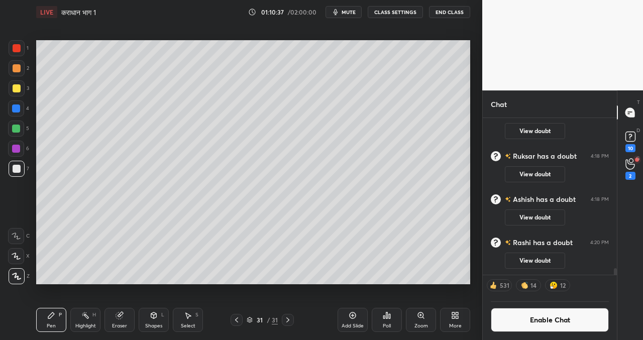
click at [354, 313] on icon at bounding box center [352, 315] width 8 height 8
click at [235, 321] on icon at bounding box center [236, 320] width 8 height 8
click at [291, 321] on icon at bounding box center [288, 320] width 8 height 8
drag, startPoint x: 215, startPoint y: 317, endPoint x: 223, endPoint y: 317, distance: 8.5
click at [216, 318] on div "32 / 32" at bounding box center [262, 320] width 151 height 12
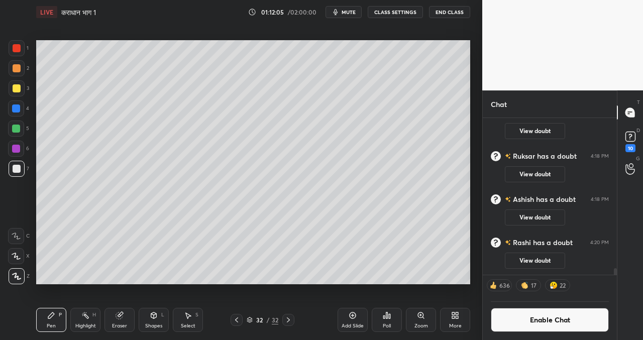
click at [236, 319] on icon at bounding box center [236, 320] width 8 height 8
drag, startPoint x: 290, startPoint y: 319, endPoint x: 290, endPoint y: 309, distance: 10.1
click at [291, 319] on icon at bounding box center [288, 320] width 8 height 8
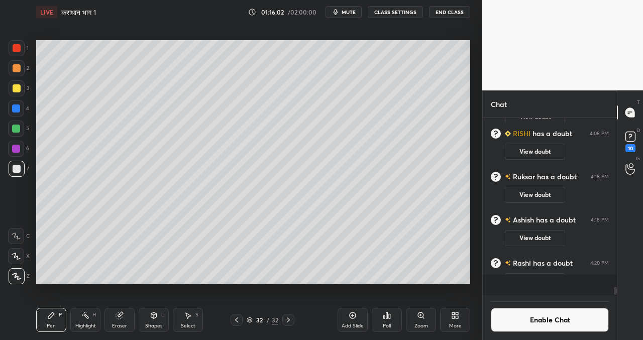
scroll to position [3612, 0]
drag, startPoint x: 356, startPoint y: 315, endPoint x: 352, endPoint y: 312, distance: 5.3
click at [354, 316] on div "Add Slide" at bounding box center [352, 320] width 30 height 24
click at [236, 321] on icon at bounding box center [236, 320] width 8 height 8
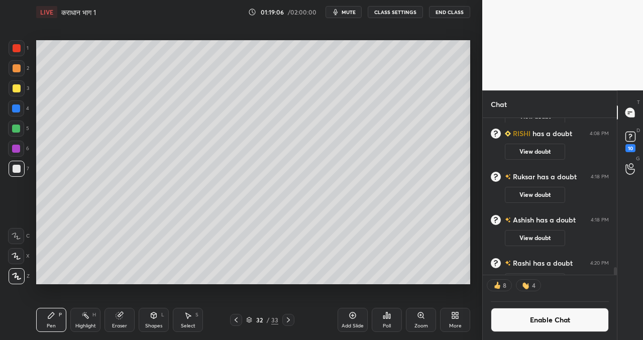
drag, startPoint x: 293, startPoint y: 319, endPoint x: 301, endPoint y: 321, distance: 8.3
click at [294, 319] on div at bounding box center [288, 320] width 12 height 12
click at [355, 314] on icon at bounding box center [352, 315] width 7 height 7
click at [236, 321] on icon at bounding box center [236, 320] width 8 height 8
click at [237, 320] on icon at bounding box center [236, 320] width 8 height 8
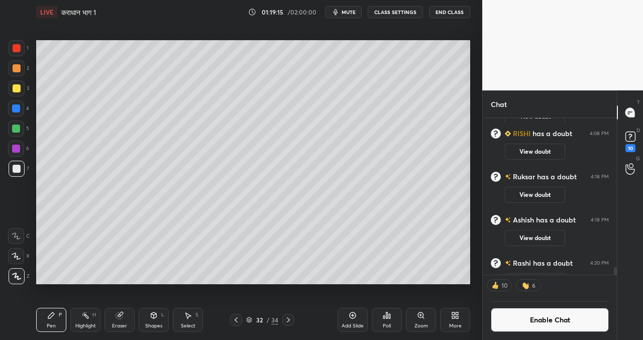
click at [291, 318] on icon at bounding box center [288, 320] width 8 height 8
click at [288, 319] on icon at bounding box center [288, 319] width 3 height 5
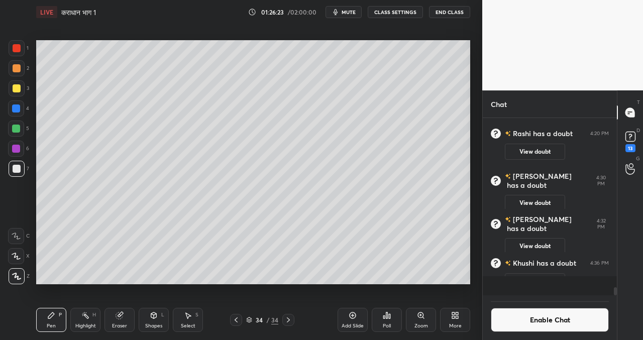
scroll to position [3703, 0]
click at [632, 136] on icon at bounding box center [630, 136] width 15 height 15
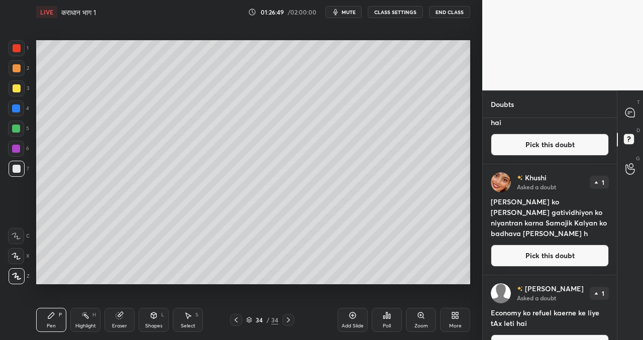
scroll to position [1153, 0]
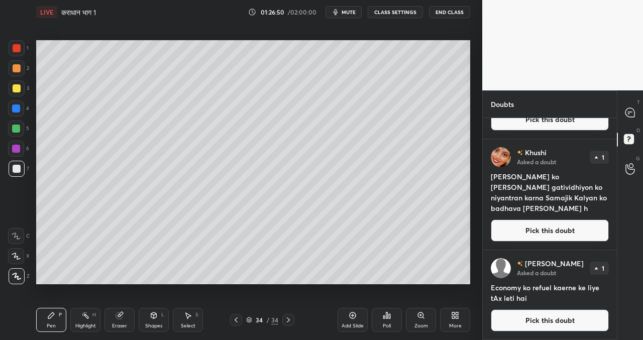
click at [548, 323] on button "Pick this doubt" at bounding box center [550, 320] width 118 height 22
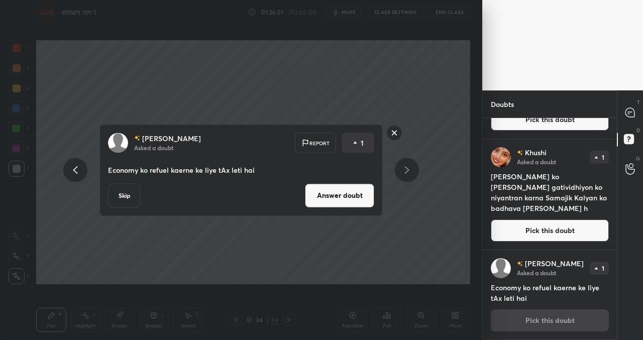
click at [345, 200] on button "Answer doubt" at bounding box center [339, 195] width 69 height 24
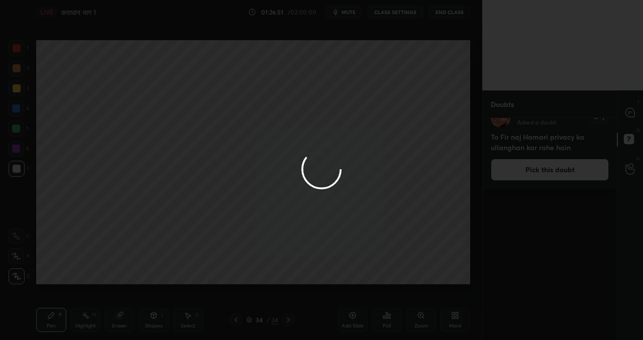
scroll to position [0, 0]
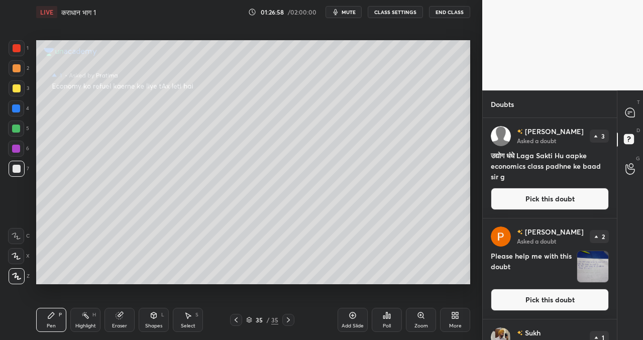
drag, startPoint x: 545, startPoint y: 201, endPoint x: 521, endPoint y: 202, distance: 24.1
click at [546, 201] on button "Pick this doubt" at bounding box center [550, 199] width 118 height 22
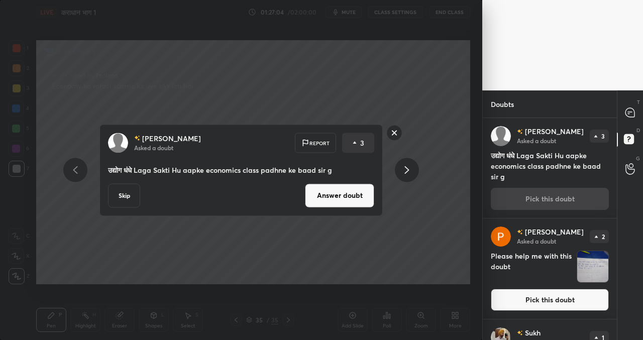
drag, startPoint x: 346, startPoint y: 195, endPoint x: 343, endPoint y: 184, distance: 11.6
click at [346, 195] on button "Answer doubt" at bounding box center [339, 195] width 69 height 24
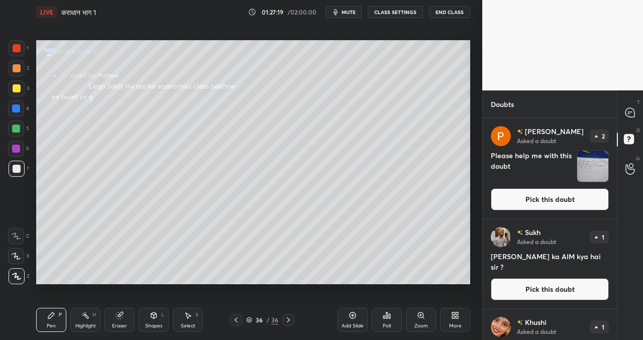
drag, startPoint x: 553, startPoint y: 198, endPoint x: 525, endPoint y: 198, distance: 27.6
click at [553, 199] on button "Pick this doubt" at bounding box center [550, 199] width 118 height 22
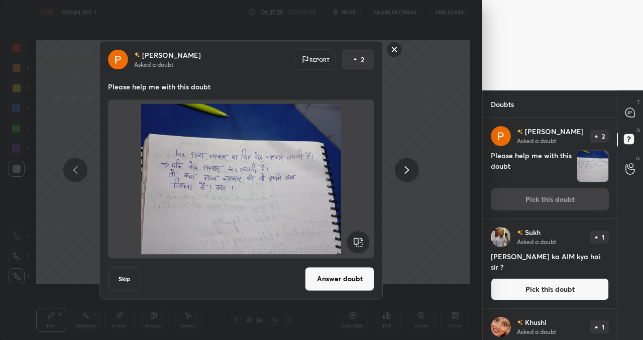
click at [335, 283] on button "Answer doubt" at bounding box center [339, 279] width 69 height 24
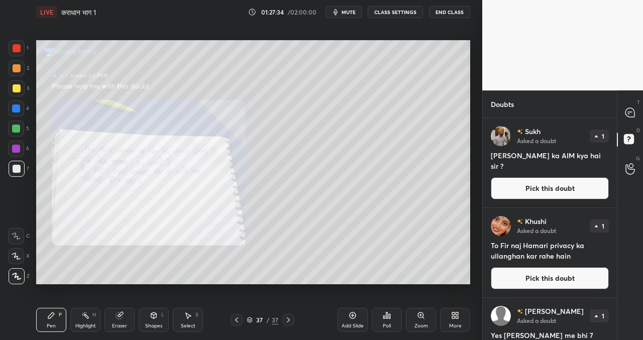
click at [543, 190] on button "Pick this doubt" at bounding box center [550, 188] width 118 height 22
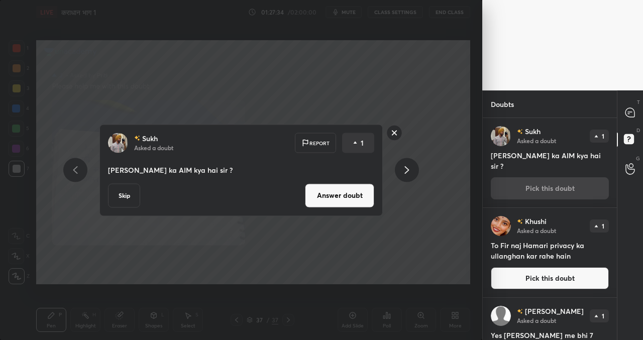
drag, startPoint x: 362, startPoint y: 196, endPoint x: 357, endPoint y: 197, distance: 5.1
click at [359, 196] on button "Answer doubt" at bounding box center [339, 195] width 69 height 24
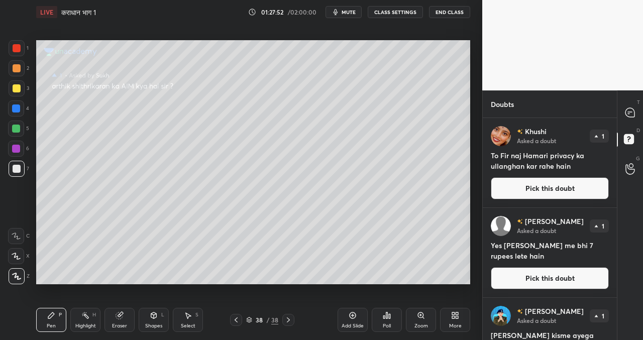
drag, startPoint x: 531, startPoint y: 189, endPoint x: 522, endPoint y: 192, distance: 10.2
click at [531, 190] on button "Pick this doubt" at bounding box center [550, 188] width 118 height 22
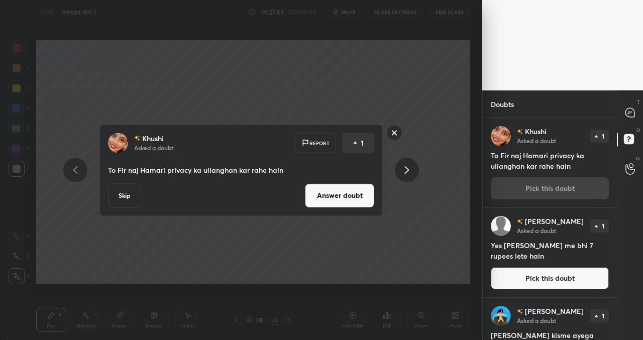
click at [332, 201] on button "Answer doubt" at bounding box center [339, 195] width 69 height 24
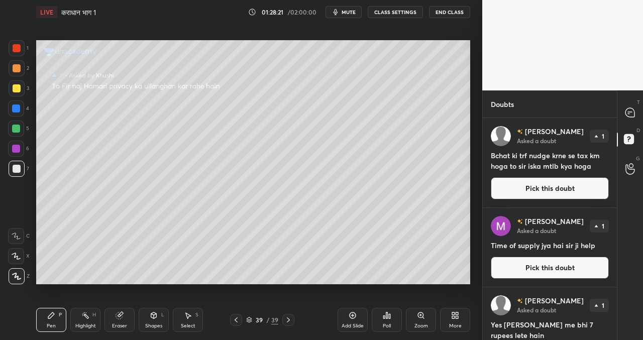
click at [530, 189] on button "Pick this doubt" at bounding box center [550, 188] width 118 height 22
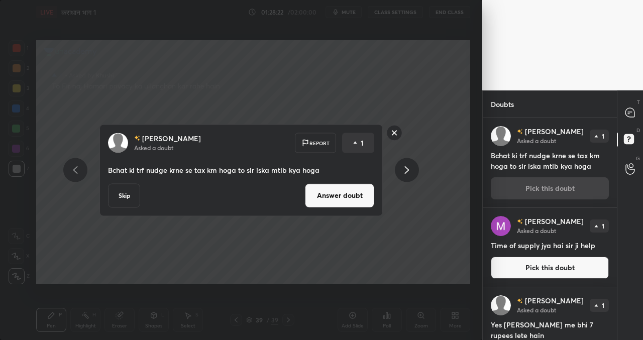
drag, startPoint x: 329, startPoint y: 200, endPoint x: 324, endPoint y: 204, distance: 6.8
click at [329, 200] on button "Answer doubt" at bounding box center [339, 195] width 69 height 24
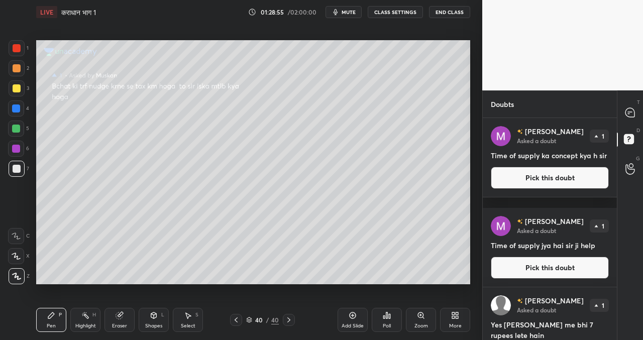
drag, startPoint x: 534, startPoint y: 190, endPoint x: 516, endPoint y: 186, distance: 19.1
click at [535, 189] on button "Pick this doubt" at bounding box center [550, 178] width 118 height 22
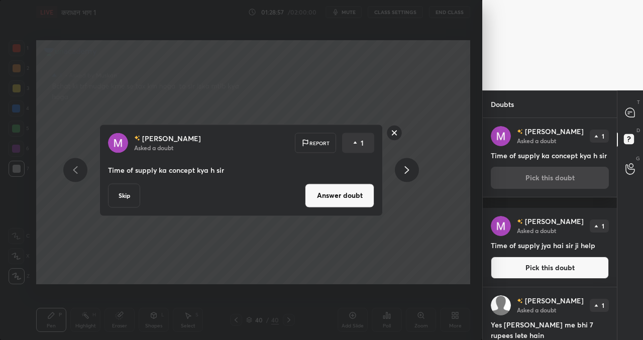
click at [332, 196] on button "Answer doubt" at bounding box center [339, 195] width 69 height 24
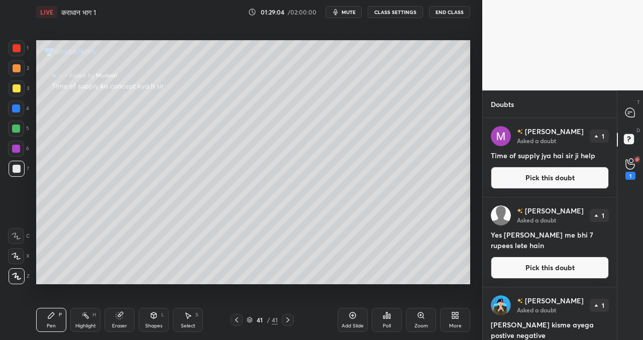
drag, startPoint x: 499, startPoint y: 176, endPoint x: 491, endPoint y: 175, distance: 7.6
click at [499, 176] on button "Pick this doubt" at bounding box center [550, 178] width 118 height 22
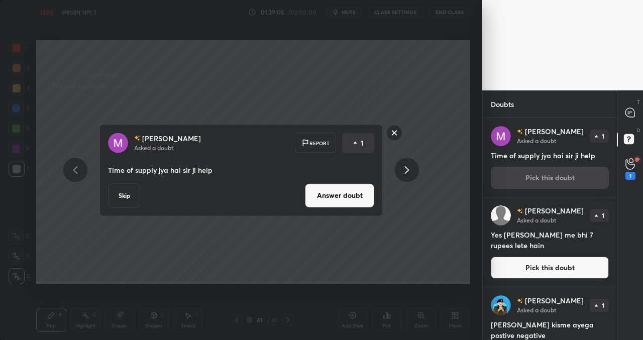
drag, startPoint x: 130, startPoint y: 192, endPoint x: 136, endPoint y: 190, distance: 6.4
click at [130, 191] on button "Skip" at bounding box center [124, 195] width 32 height 24
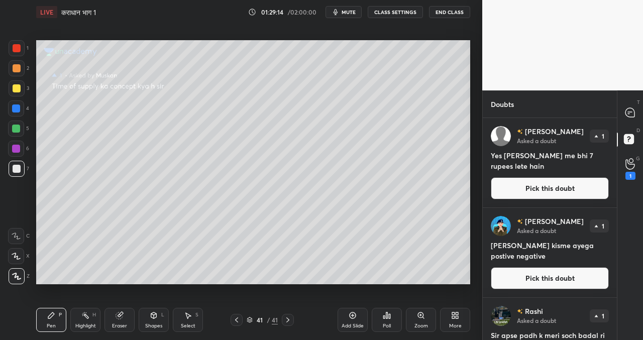
click at [545, 191] on button "Pick this doubt" at bounding box center [550, 188] width 118 height 22
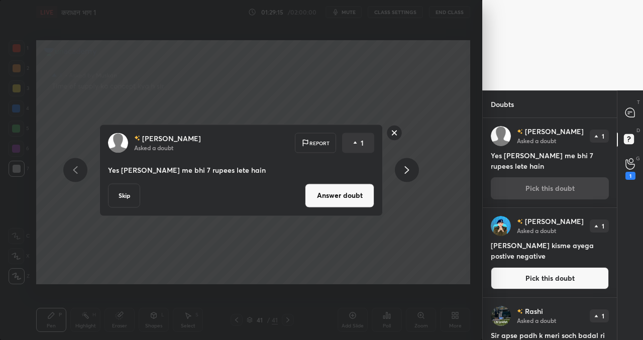
drag, startPoint x: 127, startPoint y: 196, endPoint x: 166, endPoint y: 199, distance: 39.3
click at [130, 197] on button "Skip" at bounding box center [124, 195] width 32 height 24
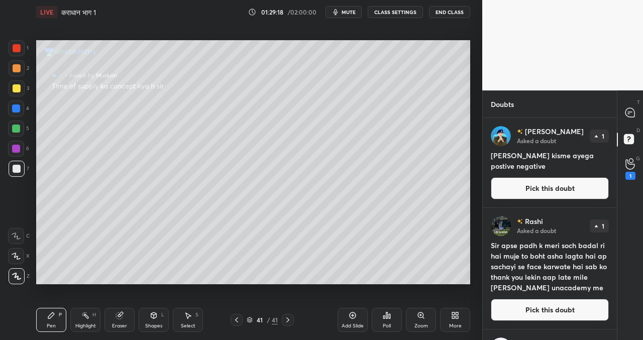
click at [525, 193] on button "Pick this doubt" at bounding box center [550, 188] width 118 height 22
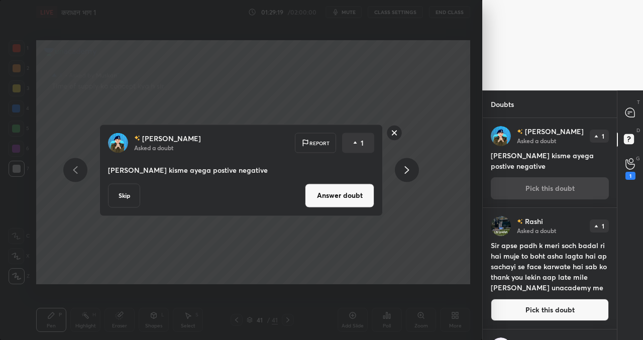
drag, startPoint x: 345, startPoint y: 192, endPoint x: 339, endPoint y: 196, distance: 7.0
click at [344, 192] on button "Answer doubt" at bounding box center [339, 195] width 69 height 24
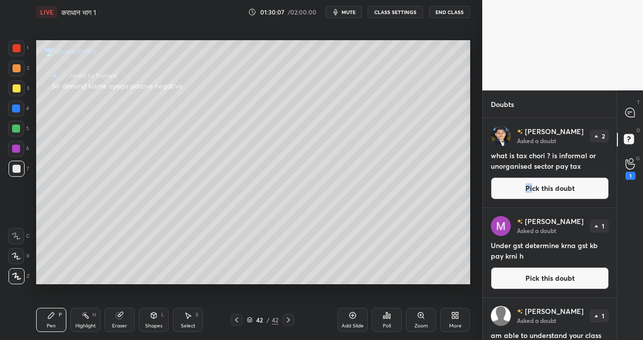
click at [530, 184] on button "Pick this doubt" at bounding box center [550, 188] width 118 height 22
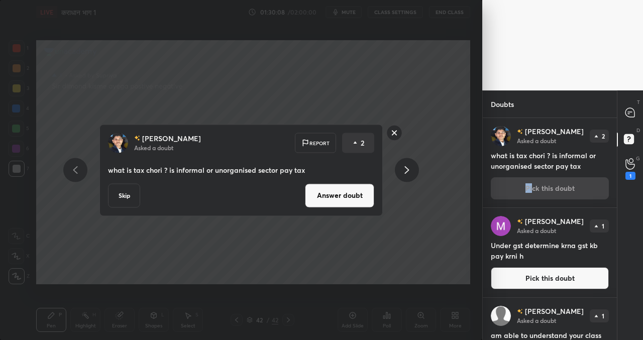
click at [338, 196] on button "Answer doubt" at bounding box center [339, 195] width 69 height 24
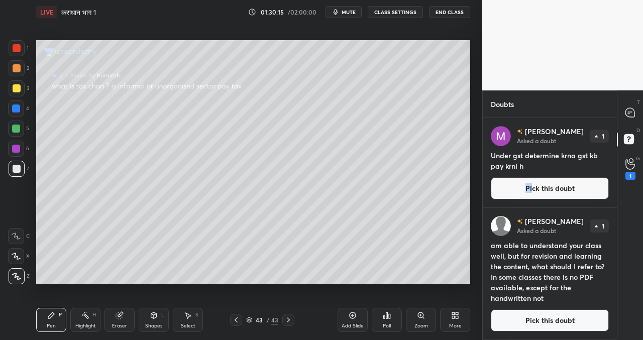
drag, startPoint x: 510, startPoint y: 189, endPoint x: 503, endPoint y: 186, distance: 7.6
click at [511, 189] on button "Pick this doubt" at bounding box center [550, 188] width 118 height 22
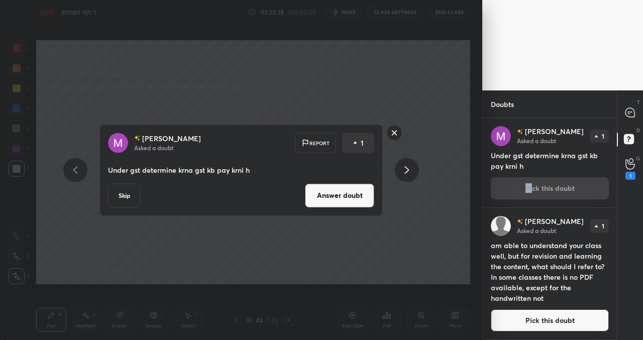
click at [118, 192] on button "Skip" at bounding box center [124, 195] width 32 height 24
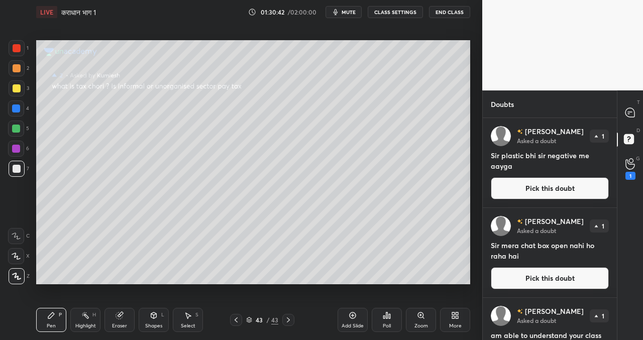
drag, startPoint x: 526, startPoint y: 185, endPoint x: 505, endPoint y: 182, distance: 21.3
click at [526, 186] on button "Pick this doubt" at bounding box center [550, 188] width 118 height 22
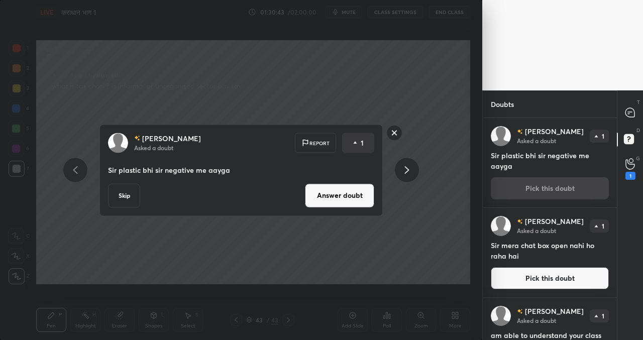
drag, startPoint x: 119, startPoint y: 196, endPoint x: 124, endPoint y: 192, distance: 5.7
click at [121, 195] on button "Skip" at bounding box center [124, 195] width 32 height 24
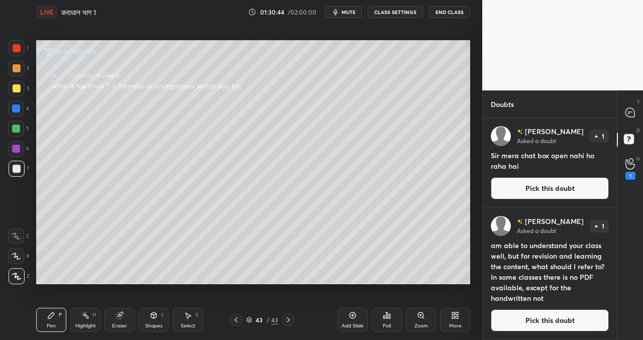
drag, startPoint x: 519, startPoint y: 189, endPoint x: 495, endPoint y: 183, distance: 24.7
click at [519, 189] on button "Pick this doubt" at bounding box center [550, 188] width 118 height 22
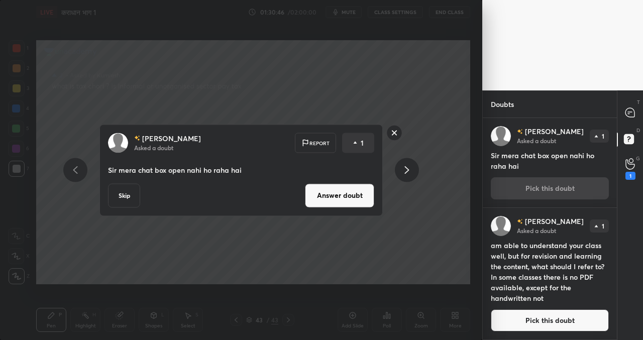
click at [126, 198] on button "Skip" at bounding box center [124, 195] width 32 height 24
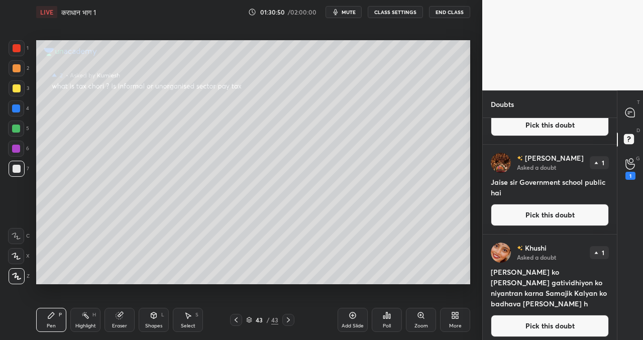
scroll to position [544, 0]
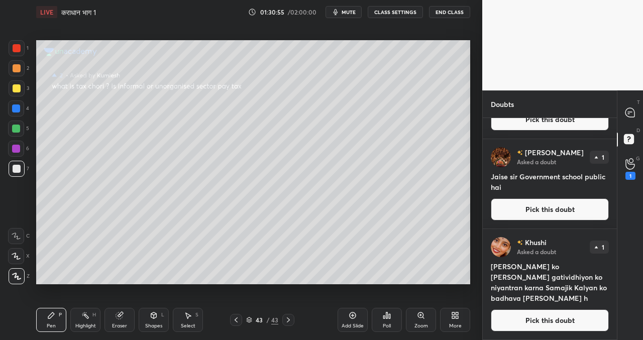
drag, startPoint x: 549, startPoint y: 320, endPoint x: 541, endPoint y: 309, distance: 13.7
click at [549, 319] on button "Pick this doubt" at bounding box center [550, 320] width 118 height 22
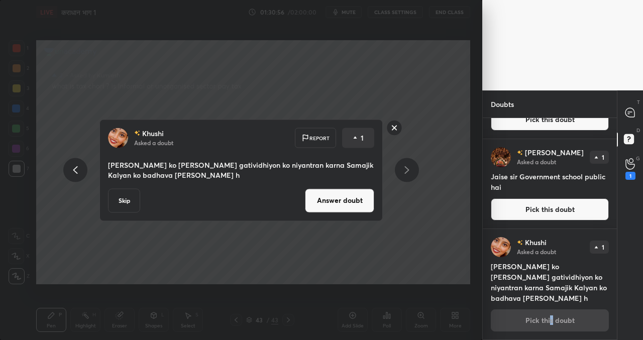
drag, startPoint x: 117, startPoint y: 200, endPoint x: 134, endPoint y: 201, distance: 16.6
click at [118, 200] on button "Skip" at bounding box center [124, 200] width 32 height 24
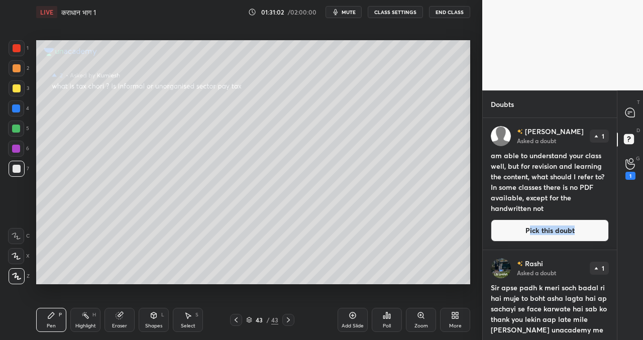
click at [526, 235] on button "Pick this doubt" at bounding box center [550, 230] width 118 height 22
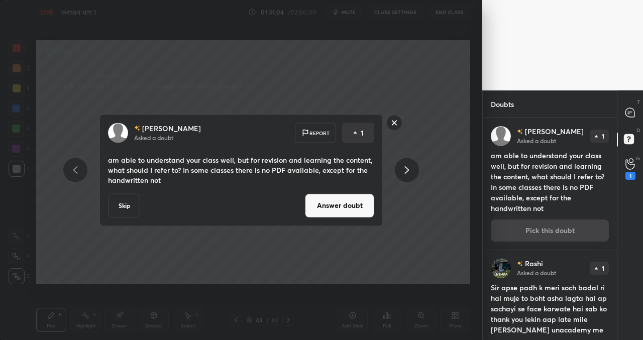
drag, startPoint x: 334, startPoint y: 208, endPoint x: 322, endPoint y: 207, distance: 12.1
click at [334, 209] on button "Answer doubt" at bounding box center [339, 205] width 69 height 24
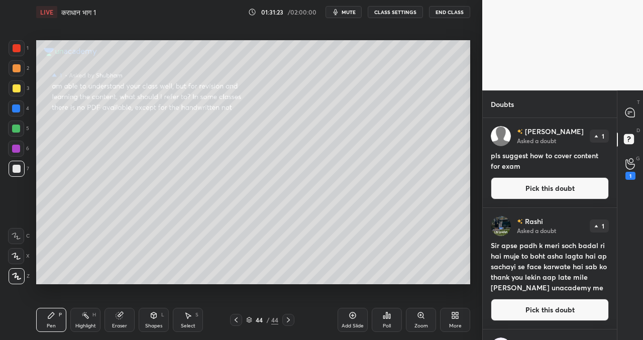
click at [524, 182] on button "Pick this doubt" at bounding box center [550, 188] width 118 height 22
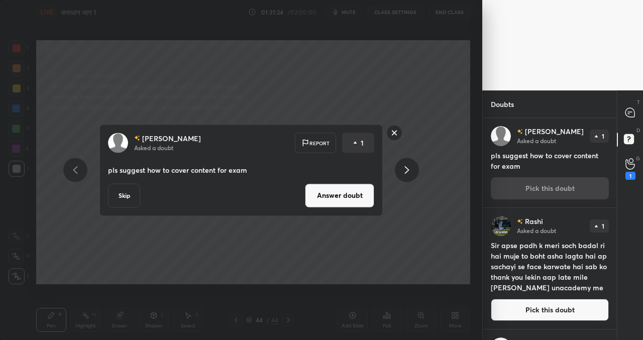
click at [117, 193] on button "Skip" at bounding box center [124, 195] width 32 height 24
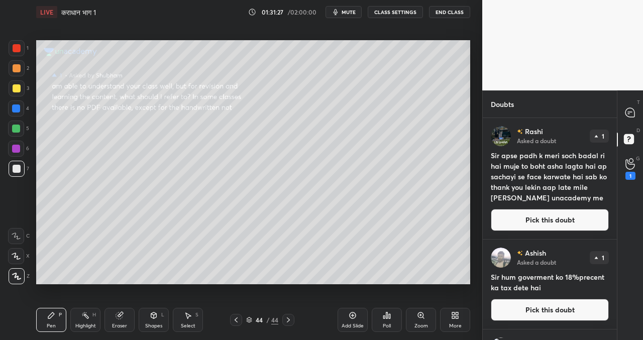
drag, startPoint x: 530, startPoint y: 223, endPoint x: 515, endPoint y: 219, distance: 16.0
click at [530, 223] on button "Pick this doubt" at bounding box center [550, 220] width 118 height 22
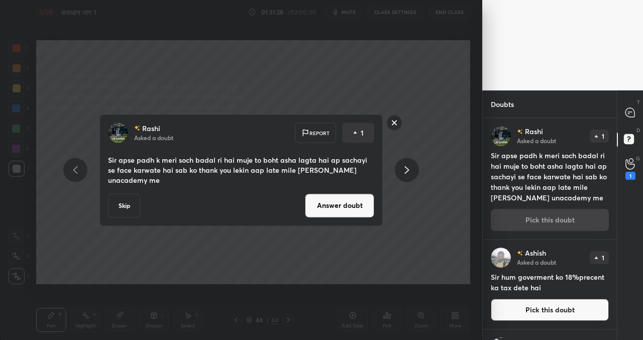
drag, startPoint x: 321, startPoint y: 209, endPoint x: 313, endPoint y: 211, distance: 8.8
click at [321, 209] on button "Answer doubt" at bounding box center [339, 205] width 69 height 24
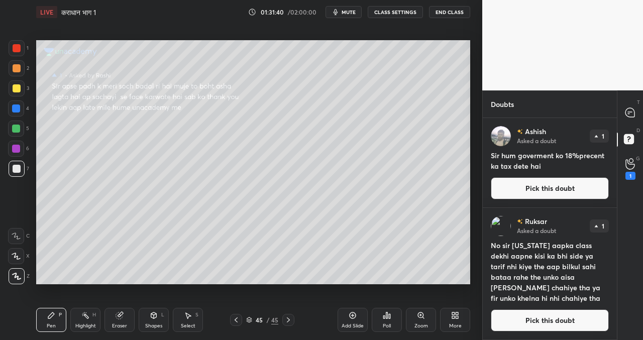
drag, startPoint x: 508, startPoint y: 188, endPoint x: 496, endPoint y: 184, distance: 12.7
click at [508, 188] on button "Pick this doubt" at bounding box center [550, 188] width 118 height 22
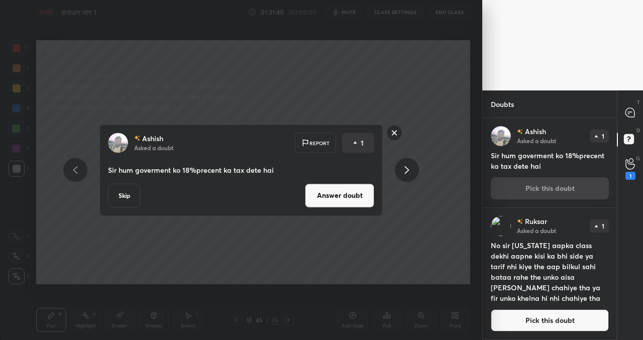
drag, startPoint x: 116, startPoint y: 196, endPoint x: 134, endPoint y: 198, distance: 17.1
click at [117, 197] on button "Skip" at bounding box center [124, 195] width 32 height 24
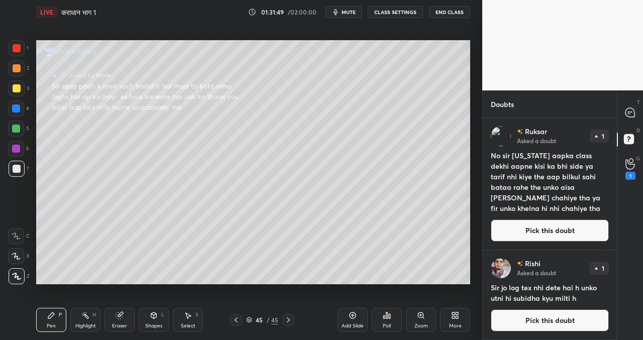
click at [539, 232] on button "Pick this doubt" at bounding box center [550, 230] width 118 height 22
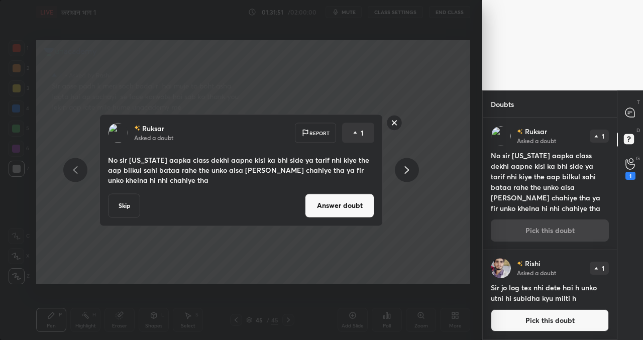
drag, startPoint x: 318, startPoint y: 204, endPoint x: 311, endPoint y: 204, distance: 7.5
click at [317, 204] on button "Answer doubt" at bounding box center [339, 205] width 69 height 24
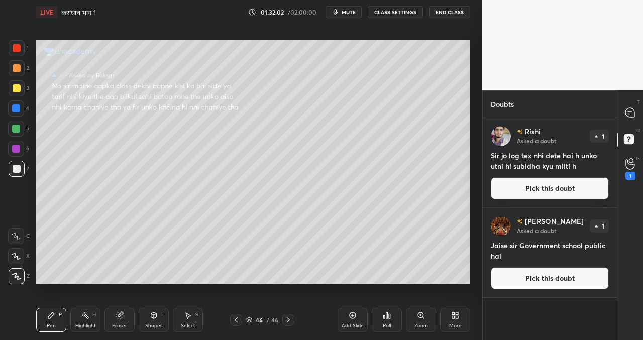
drag, startPoint x: 522, startPoint y: 190, endPoint x: 517, endPoint y: 187, distance: 6.1
click at [523, 190] on button "Pick this doubt" at bounding box center [550, 188] width 118 height 22
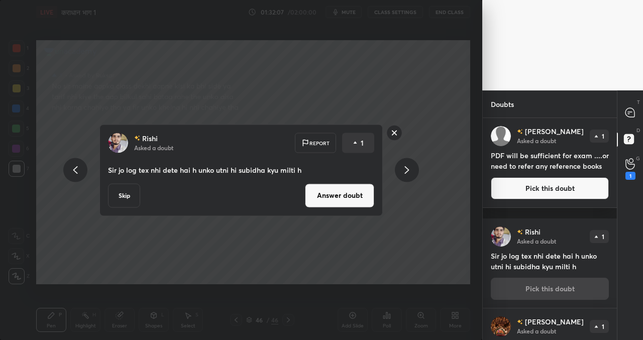
click at [335, 192] on button "Answer doubt" at bounding box center [339, 195] width 69 height 24
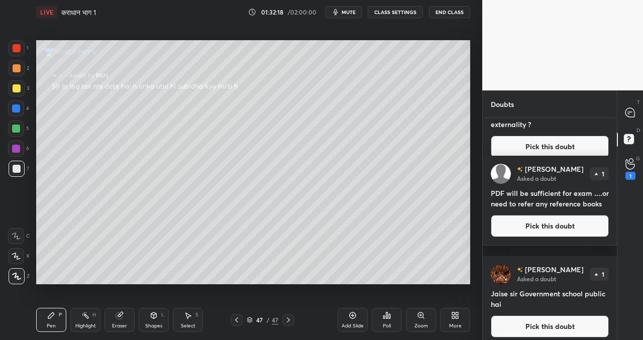
scroll to position [79, 0]
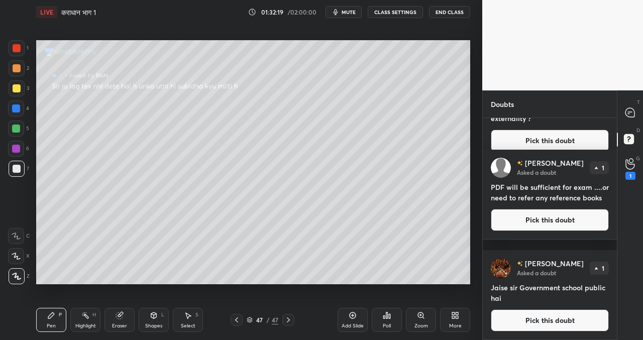
click at [544, 321] on button "Pick this doubt" at bounding box center [550, 320] width 118 height 22
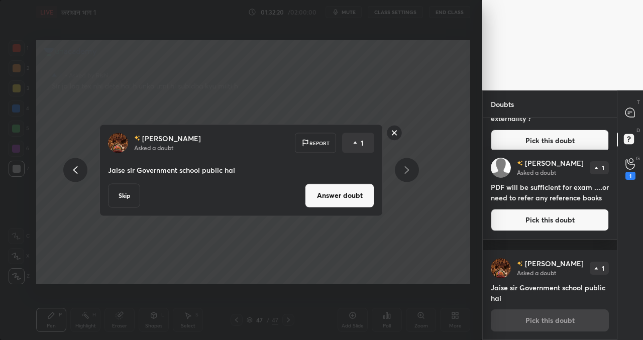
drag, startPoint x: 107, startPoint y: 198, endPoint x: 113, endPoint y: 198, distance: 5.5
click at [110, 198] on button "Skip" at bounding box center [124, 195] width 32 height 24
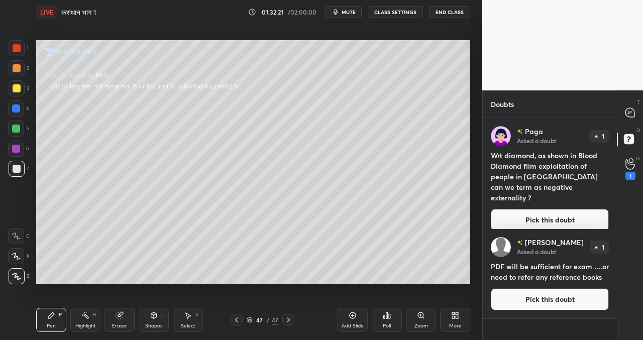
click at [528, 307] on button "Pick this doubt" at bounding box center [550, 299] width 118 height 22
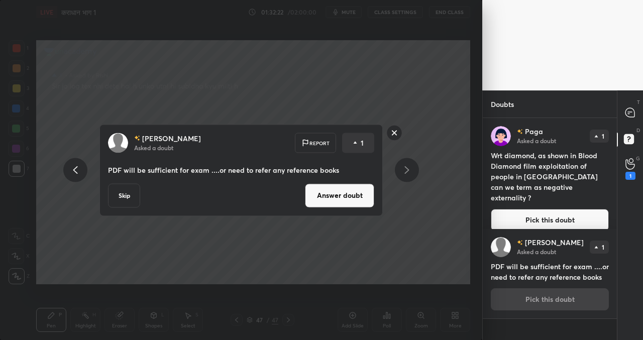
drag, startPoint x: 330, startPoint y: 203, endPoint x: 322, endPoint y: 200, distance: 8.3
click at [330, 202] on button "Answer doubt" at bounding box center [339, 195] width 69 height 24
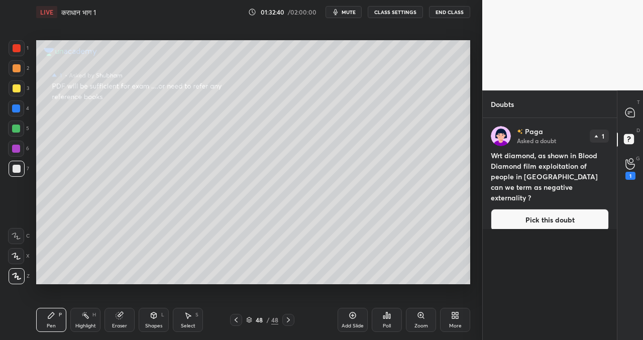
click at [528, 213] on button "Pick this doubt" at bounding box center [550, 220] width 118 height 22
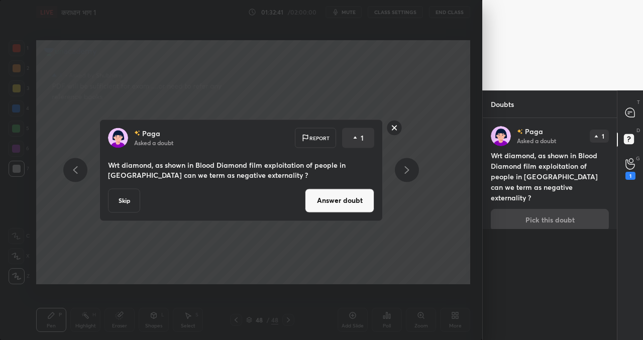
drag, startPoint x: 335, startPoint y: 203, endPoint x: 323, endPoint y: 208, distance: 13.1
click at [335, 204] on button "Answer doubt" at bounding box center [339, 200] width 69 height 24
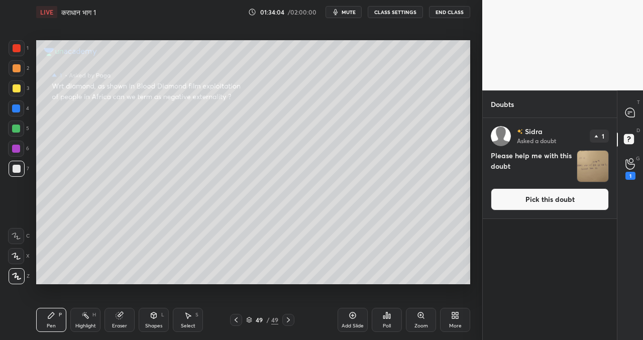
drag, startPoint x: 513, startPoint y: 200, endPoint x: 504, endPoint y: 197, distance: 9.9
click at [513, 201] on button "Pick this doubt" at bounding box center [550, 199] width 118 height 22
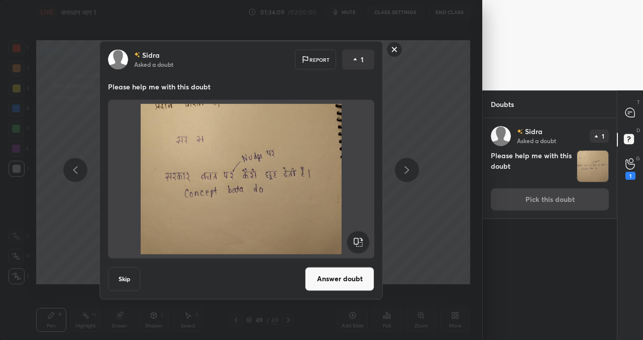
drag, startPoint x: 326, startPoint y: 279, endPoint x: 320, endPoint y: 277, distance: 6.5
click at [325, 279] on button "Answer doubt" at bounding box center [339, 279] width 69 height 24
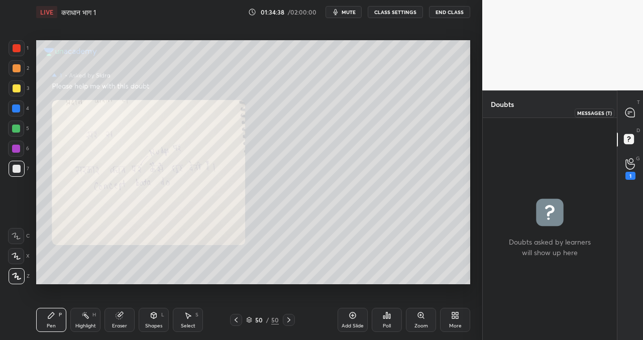
drag, startPoint x: 633, startPoint y: 107, endPoint x: 624, endPoint y: 112, distance: 10.6
click at [632, 108] on icon at bounding box center [630, 112] width 11 height 11
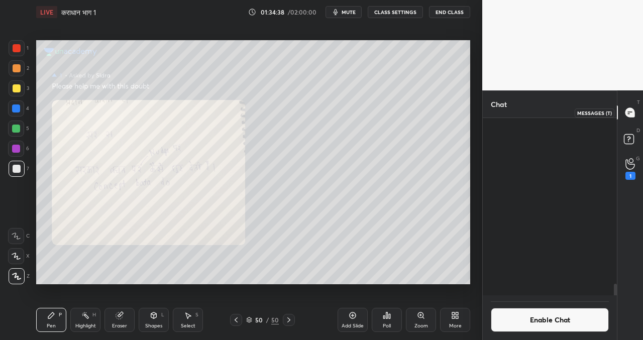
scroll to position [174, 131]
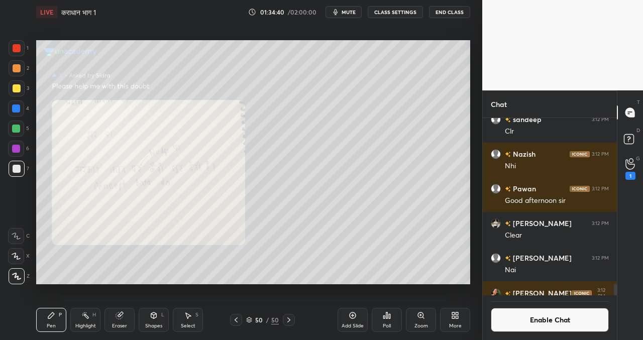
click at [350, 319] on div "Add Slide" at bounding box center [352, 320] width 30 height 24
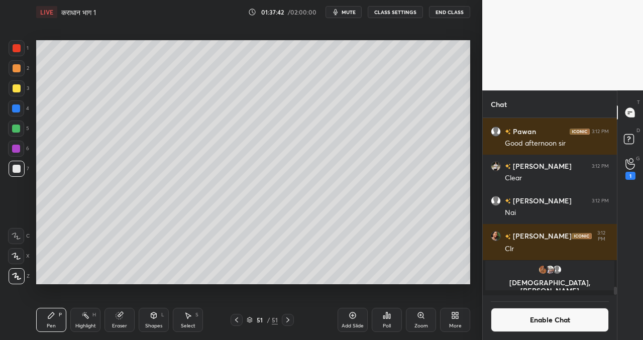
scroll to position [3506, 0]
drag, startPoint x: 15, startPoint y: 146, endPoint x: 21, endPoint y: 148, distance: 6.5
click at [17, 147] on div at bounding box center [16, 149] width 8 height 8
drag, startPoint x: 19, startPoint y: 125, endPoint x: 22, endPoint y: 132, distance: 7.9
click at [19, 125] on div at bounding box center [16, 129] width 8 height 8
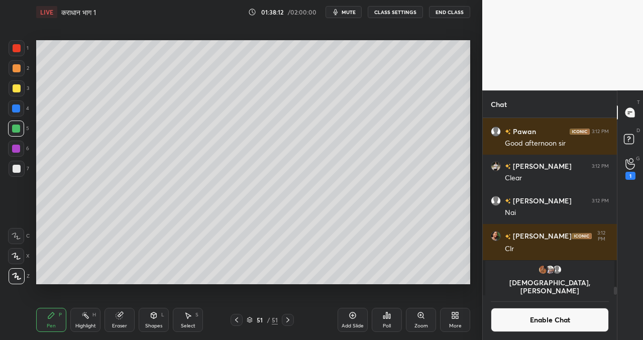
click at [18, 167] on div at bounding box center [17, 169] width 8 height 8
click at [355, 313] on div "Add Slide" at bounding box center [352, 320] width 30 height 24
click at [403, 284] on div "Setting up your live class Poll for secs No correct answer Start poll" at bounding box center [253, 162] width 442 height 276
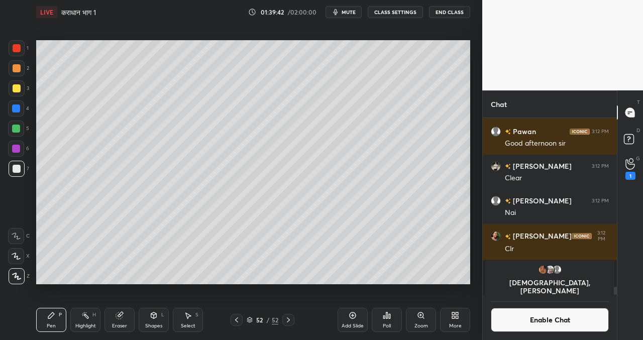
drag, startPoint x: 347, startPoint y: 315, endPoint x: 338, endPoint y: 312, distance: 9.7
click at [346, 315] on div "Add Slide" at bounding box center [352, 320] width 30 height 24
click at [214, 284] on div "Setting up your live class Poll for secs No correct answer Start poll" at bounding box center [253, 162] width 442 height 276
drag, startPoint x: 354, startPoint y: 315, endPoint x: 341, endPoint y: 307, distance: 15.6
click at [354, 315] on icon at bounding box center [352, 315] width 8 height 8
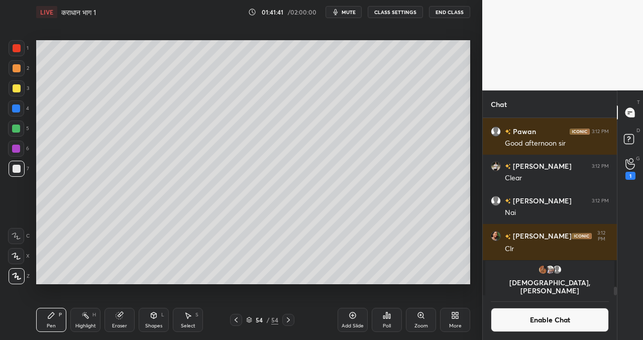
drag, startPoint x: 354, startPoint y: 321, endPoint x: 309, endPoint y: 309, distance: 46.4
click at [354, 321] on div "Add Slide" at bounding box center [352, 320] width 30 height 24
click at [194, 297] on div "Setting up your live class Poll for secs No correct answer Start poll" at bounding box center [253, 162] width 442 height 276
click at [11, 128] on div at bounding box center [16, 128] width 16 height 16
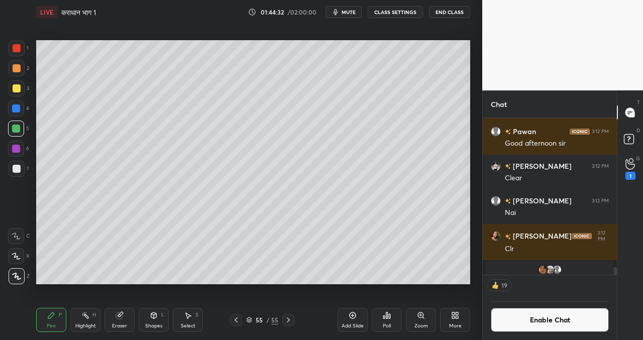
drag, startPoint x: 352, startPoint y: 321, endPoint x: 345, endPoint y: 314, distance: 9.6
click at [351, 320] on div "Add Slide" at bounding box center [352, 320] width 30 height 24
click at [14, 167] on div at bounding box center [17, 169] width 8 height 8
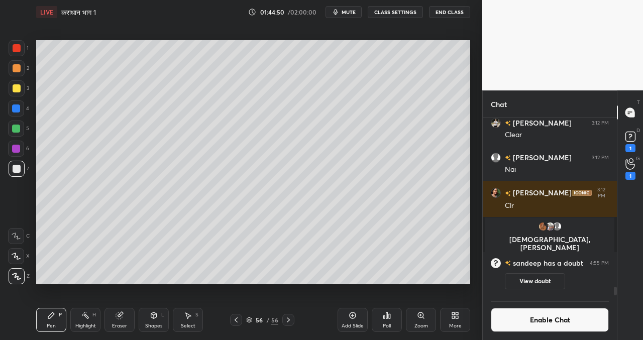
scroll to position [4, 4]
click at [206, 308] on div "Pen P Highlight H Eraser Shapes L Select S 56 / 56 Add Slide Poll Zoom More" at bounding box center [253, 320] width 434 height 40
click at [236, 318] on icon at bounding box center [236, 320] width 8 height 8
click at [288, 318] on icon at bounding box center [288, 320] width 8 height 8
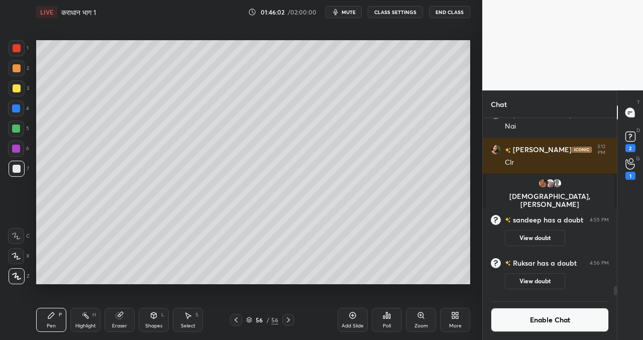
scroll to position [3352, 0]
drag, startPoint x: 348, startPoint y: 317, endPoint x: 308, endPoint y: 291, distance: 47.9
click at [347, 316] on div "Add Slide" at bounding box center [352, 320] width 30 height 24
drag, startPoint x: 356, startPoint y: 314, endPoint x: 350, endPoint y: 312, distance: 6.4
click at [355, 314] on icon at bounding box center [352, 315] width 8 height 8
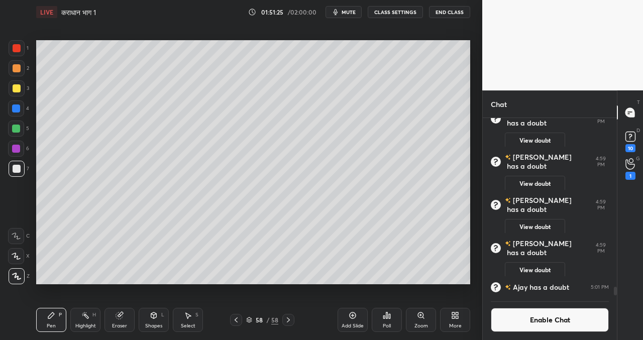
scroll to position [3602, 0]
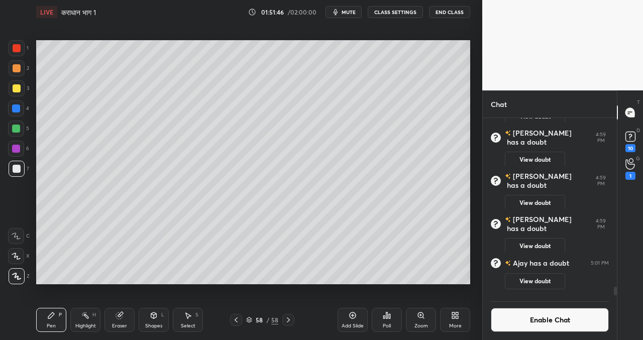
click at [355, 319] on div "Add Slide" at bounding box center [352, 320] width 30 height 24
click at [349, 315] on icon at bounding box center [352, 315] width 7 height 7
click at [320, 290] on div "Setting up your live class Poll for secs No correct answer Start poll" at bounding box center [253, 162] width 442 height 276
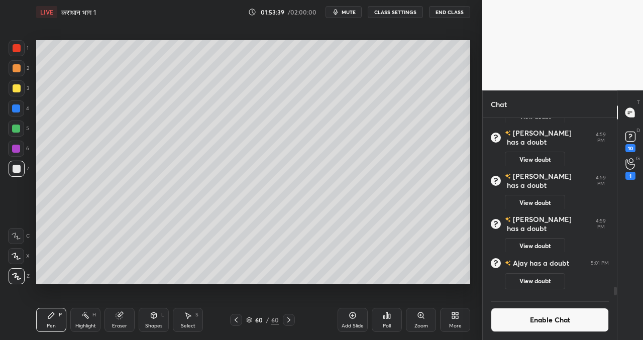
click at [356, 315] on div "Add Slide" at bounding box center [352, 320] width 30 height 24
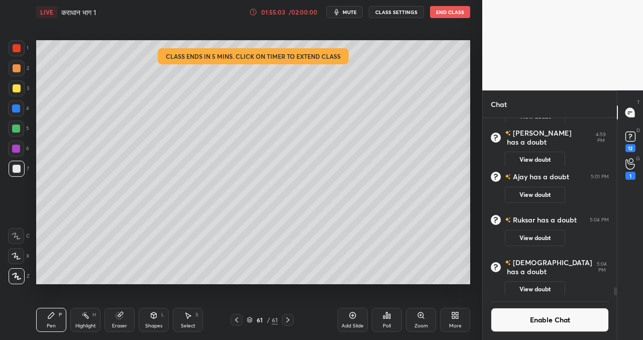
drag, startPoint x: 222, startPoint y: 288, endPoint x: 302, endPoint y: 285, distance: 79.4
click at [302, 285] on div "Setting up your live class Class ends in 5 mins. Click on timer to extend class…" at bounding box center [253, 162] width 442 height 276
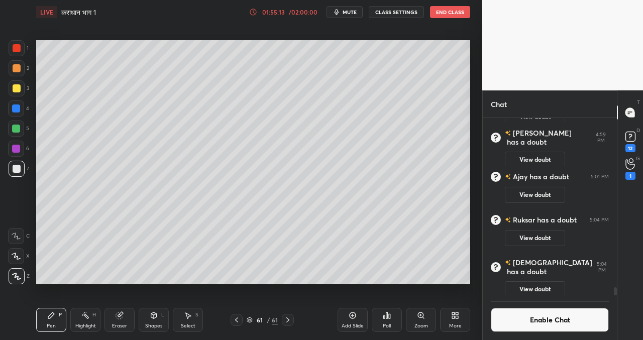
click at [440, 277] on div "Setting up your live class Poll for secs No correct answer Start poll" at bounding box center [253, 162] width 442 height 276
click at [434, 277] on div "Setting up your live class Poll for secs No correct answer Start poll" at bounding box center [253, 162] width 442 height 276
click at [355, 321] on div "Add Slide" at bounding box center [352, 320] width 30 height 24
click at [631, 135] on icon at bounding box center [630, 136] width 15 height 15
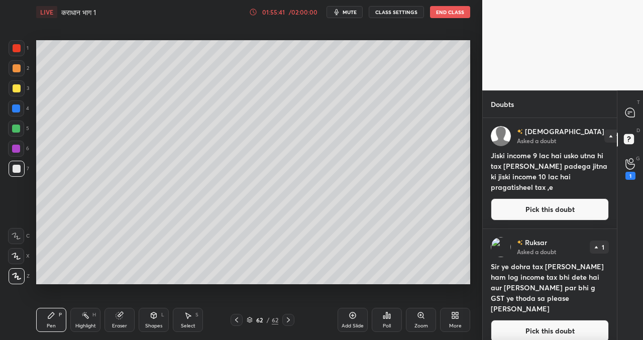
drag, startPoint x: 617, startPoint y: 174, endPoint x: 613, endPoint y: 233, distance: 59.4
click at [614, 239] on div "Doubts 6 2 Enable Chat Tasavvur Asked a doubt 1 Jiski income 9 lac hai usko utn…" at bounding box center [562, 215] width 161 height 250
drag, startPoint x: 617, startPoint y: 218, endPoint x: 616, endPoint y: 228, distance: 9.6
click at [617, 228] on div "T Messages (T) D Doubts (D) G Raise Hand (G) 1" at bounding box center [630, 215] width 26 height 250
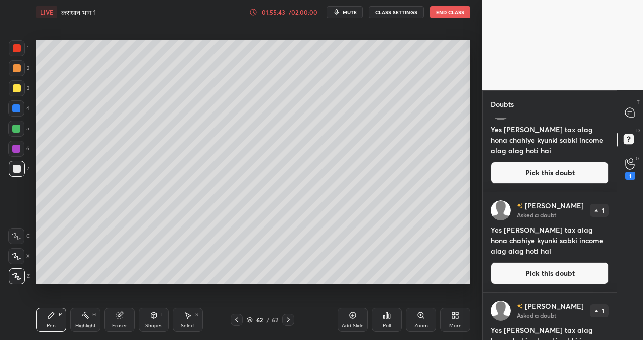
scroll to position [651, 0]
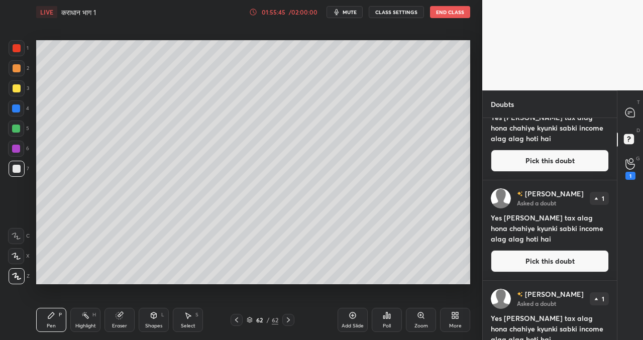
drag, startPoint x: 617, startPoint y: 271, endPoint x: 618, endPoint y: 298, distance: 27.2
click at [622, 306] on div "T Messages (T) D Doubts (D) G Raise Hand (G) 1" at bounding box center [630, 215] width 26 height 250
click at [616, 266] on div "Doubts 6 2 Enable Chat [PERSON_NAME] Asked a doubt 1 Yes sir [PERSON_NAME] tax …" at bounding box center [562, 215] width 161 height 250
click at [616, 265] on div "Doubts 6 2 Enable Chat [PERSON_NAME] Asked a doubt 1 Yes sir [PERSON_NAME] tax …" at bounding box center [562, 215] width 161 height 250
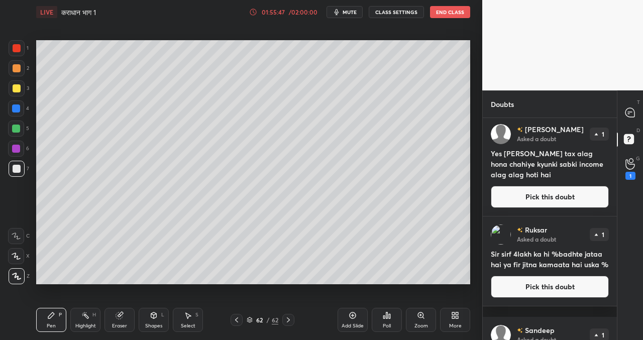
scroll to position [994, 0]
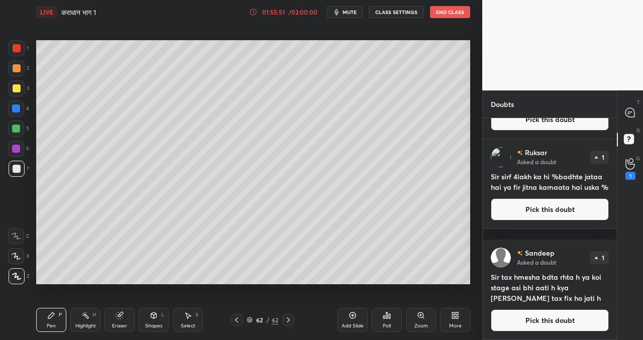
drag, startPoint x: 531, startPoint y: 321, endPoint x: 524, endPoint y: 317, distance: 7.7
click at [530, 321] on button "Pick this doubt" at bounding box center [550, 320] width 118 height 22
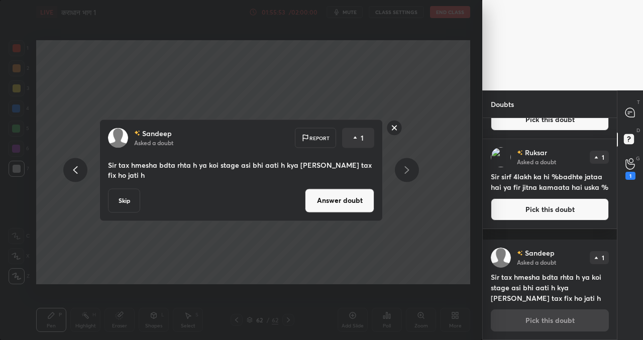
drag, startPoint x: 330, startPoint y: 193, endPoint x: 321, endPoint y: 195, distance: 8.7
click at [329, 193] on button "Answer doubt" at bounding box center [339, 200] width 69 height 24
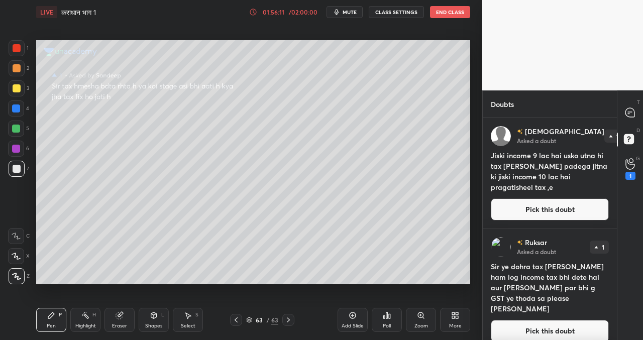
drag, startPoint x: 529, startPoint y: 209, endPoint x: 523, endPoint y: 210, distance: 6.5
click at [529, 209] on button "Pick this doubt" at bounding box center [550, 209] width 118 height 22
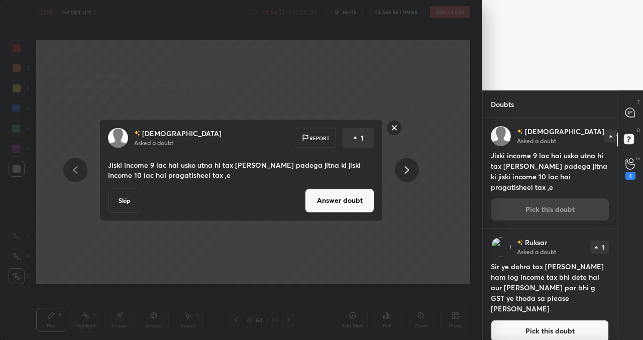
click at [314, 195] on button "Answer doubt" at bounding box center [339, 200] width 69 height 24
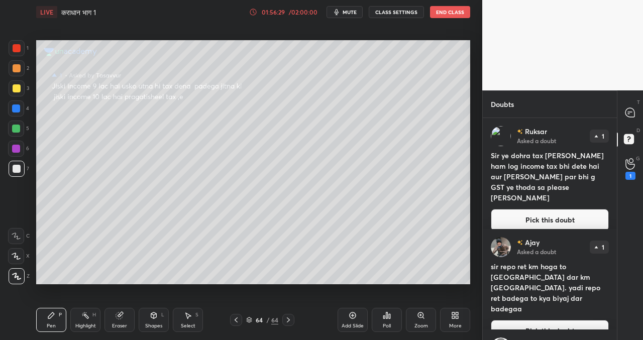
click at [513, 210] on button "Pick this doubt" at bounding box center [550, 220] width 118 height 22
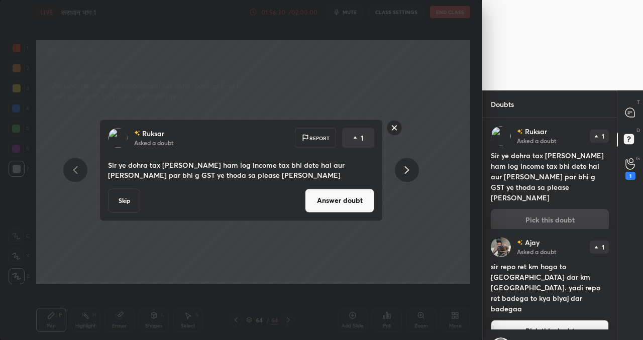
drag, startPoint x: 342, startPoint y: 202, endPoint x: 338, endPoint y: 206, distance: 6.4
click at [342, 202] on button "Answer doubt" at bounding box center [339, 200] width 69 height 24
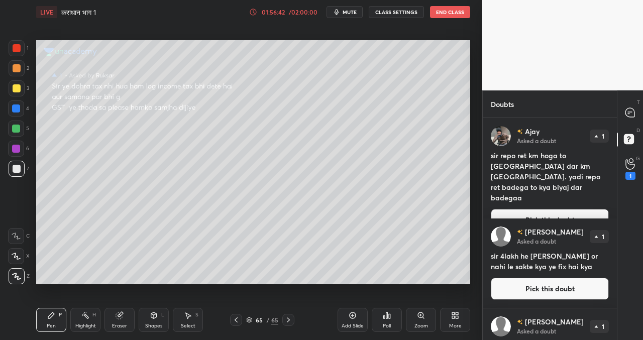
click at [530, 209] on button "Pick this doubt" at bounding box center [550, 220] width 118 height 22
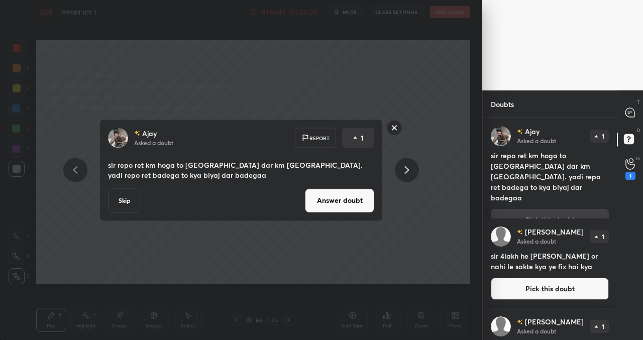
click at [344, 196] on button "Answer doubt" at bounding box center [339, 200] width 69 height 24
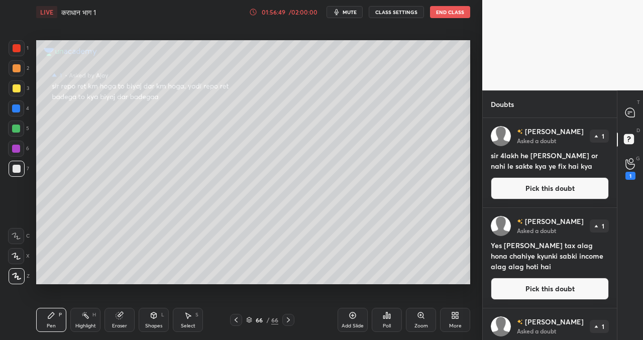
drag, startPoint x: 505, startPoint y: 189, endPoint x: 492, endPoint y: 188, distance: 13.1
click at [505, 189] on button "Pick this doubt" at bounding box center [550, 188] width 118 height 22
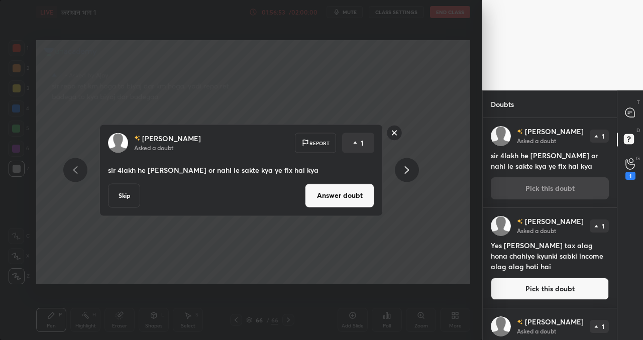
click at [356, 195] on button "Answer doubt" at bounding box center [339, 195] width 69 height 24
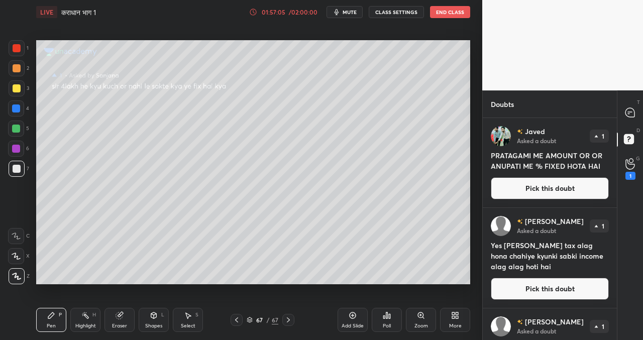
drag, startPoint x: 505, startPoint y: 190, endPoint x: 498, endPoint y: 191, distance: 7.1
click at [504, 191] on button "Pick this doubt" at bounding box center [550, 188] width 118 height 22
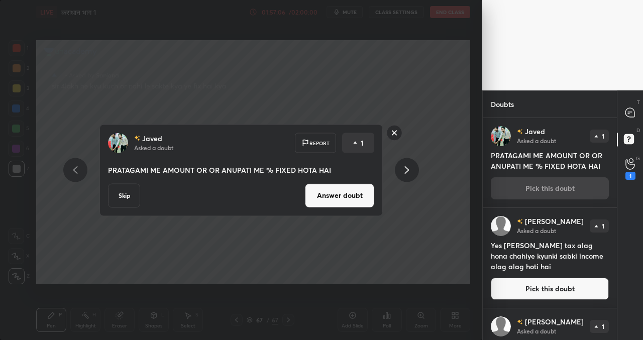
click at [347, 200] on button "Answer doubt" at bounding box center [339, 195] width 69 height 24
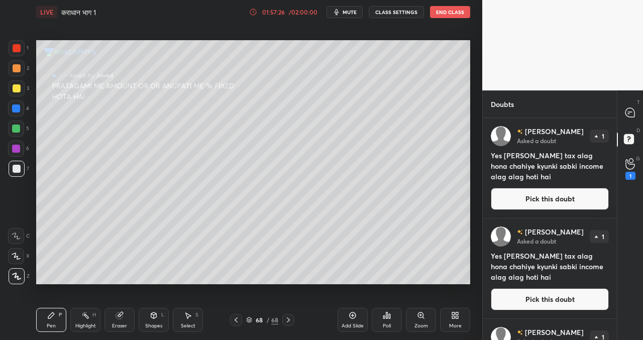
click at [535, 197] on button "Pick this doubt" at bounding box center [550, 199] width 118 height 22
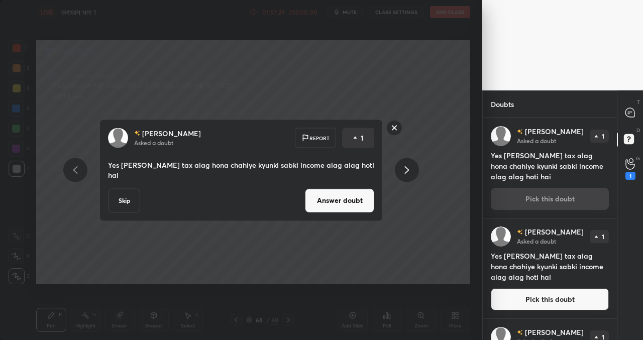
drag, startPoint x: 345, startPoint y: 186, endPoint x: 336, endPoint y: 187, distance: 9.1
click at [344, 188] on button "Answer doubt" at bounding box center [339, 200] width 69 height 24
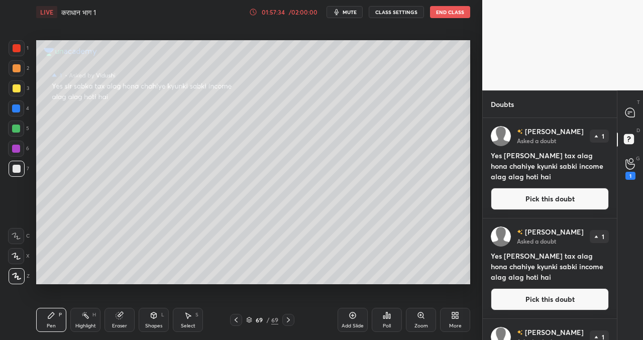
click at [515, 200] on button "Pick this doubt" at bounding box center [550, 199] width 118 height 22
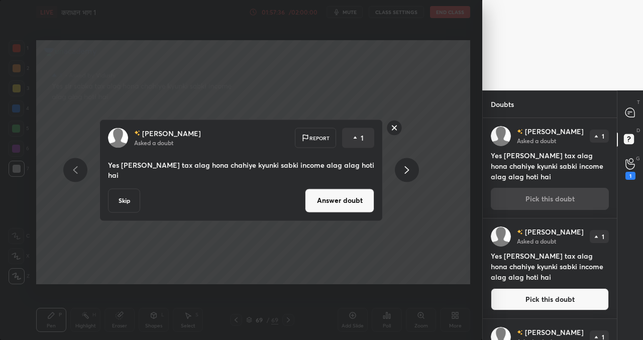
click at [127, 194] on button "Skip" at bounding box center [124, 200] width 32 height 24
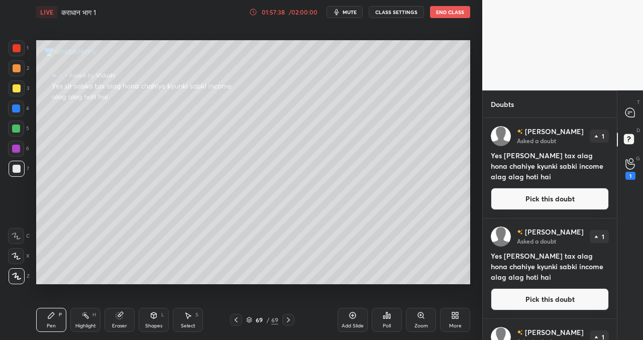
click at [520, 204] on button "Pick this doubt" at bounding box center [550, 199] width 118 height 22
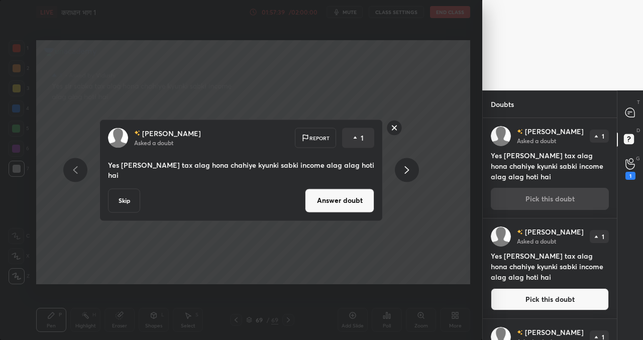
click at [131, 195] on button "Skip" at bounding box center [124, 200] width 32 height 24
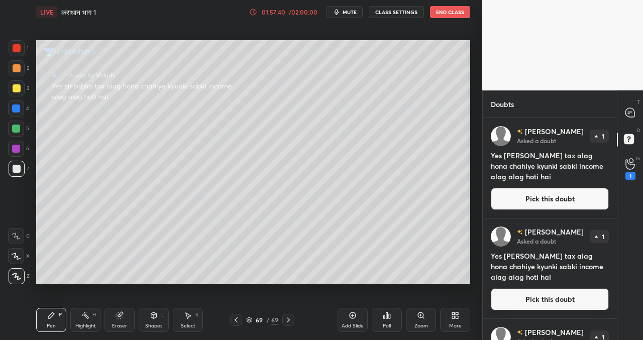
drag, startPoint x: 513, startPoint y: 196, endPoint x: 508, endPoint y: 197, distance: 5.0
click at [512, 197] on button "Pick this doubt" at bounding box center [550, 199] width 118 height 22
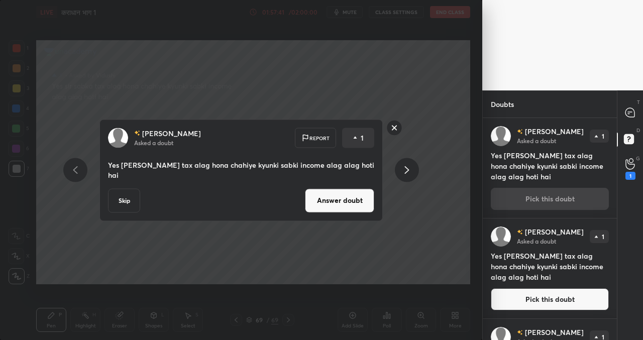
drag, startPoint x: 128, startPoint y: 195, endPoint x: 155, endPoint y: 200, distance: 28.1
click at [130, 196] on button "Skip" at bounding box center [124, 200] width 32 height 24
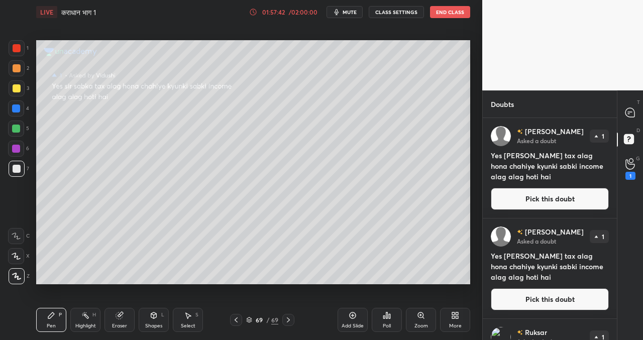
drag, startPoint x: 528, startPoint y: 199, endPoint x: 491, endPoint y: 197, distance: 36.7
click at [527, 199] on button "Pick this doubt" at bounding box center [550, 199] width 118 height 22
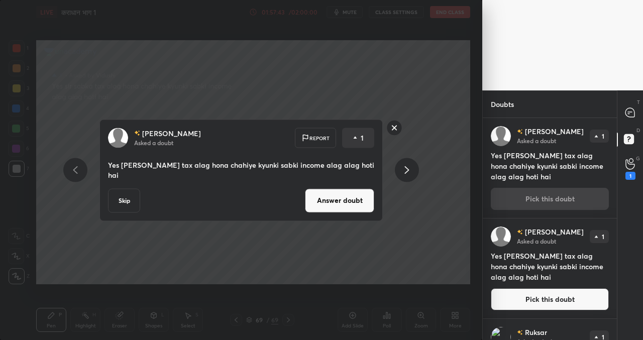
drag, startPoint x: 133, startPoint y: 196, endPoint x: 156, endPoint y: 195, distance: 23.6
click at [135, 197] on button "Skip" at bounding box center [124, 200] width 32 height 24
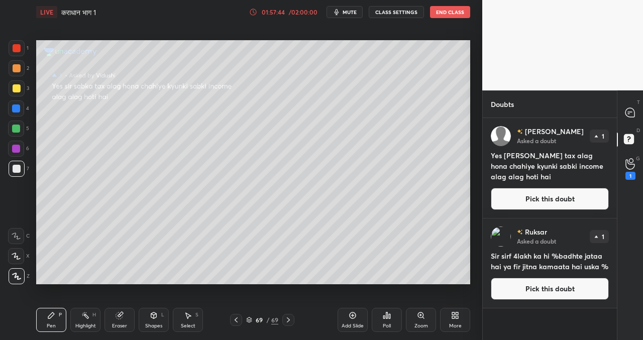
click at [518, 196] on button "Pick this doubt" at bounding box center [550, 199] width 118 height 22
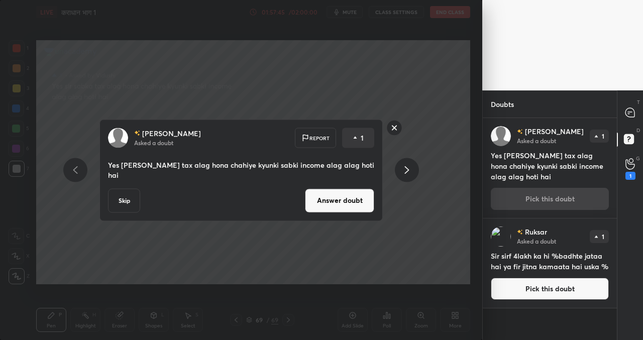
click at [132, 195] on button "Skip" at bounding box center [124, 200] width 32 height 24
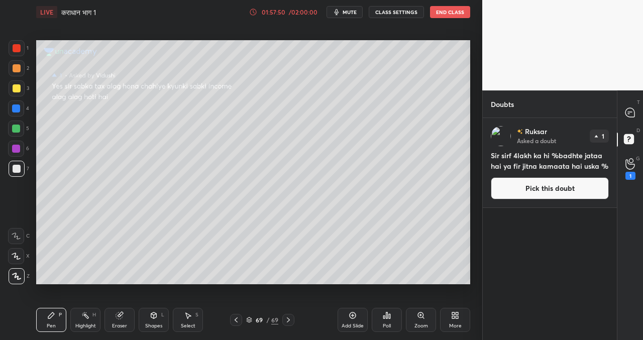
drag, startPoint x: 536, startPoint y: 189, endPoint x: 530, endPoint y: 189, distance: 5.5
click at [534, 189] on button "Pick this doubt" at bounding box center [550, 188] width 118 height 22
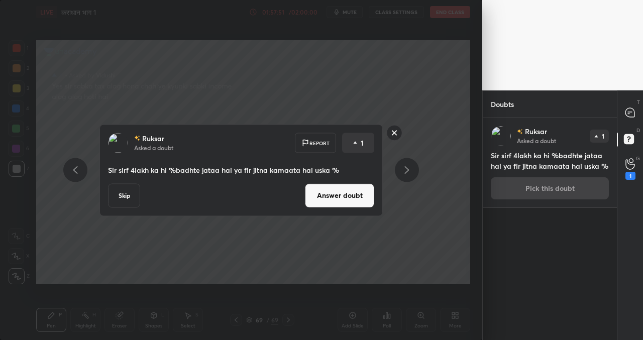
drag, startPoint x: 124, startPoint y: 192, endPoint x: 136, endPoint y: 190, distance: 11.8
click at [127, 192] on button "Skip" at bounding box center [124, 195] width 32 height 24
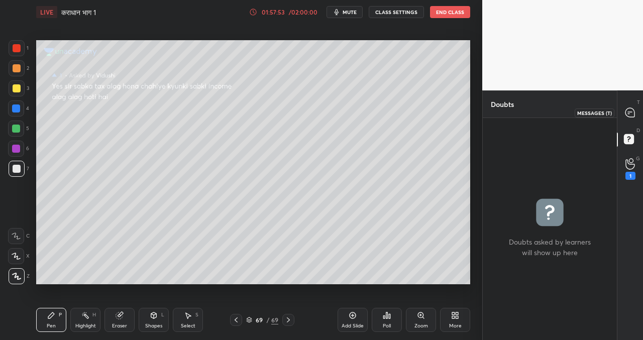
drag, startPoint x: 627, startPoint y: 114, endPoint x: 617, endPoint y: 113, distance: 10.1
click at [626, 115] on icon at bounding box center [629, 112] width 9 height 9
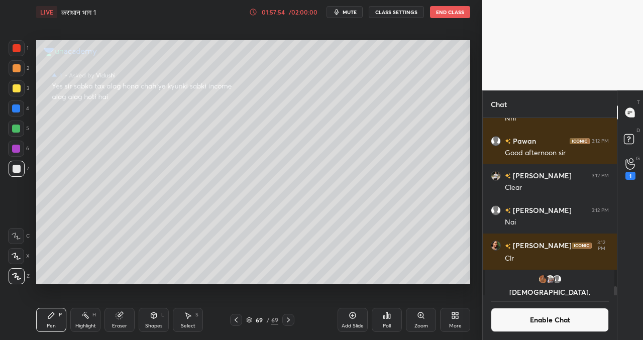
scroll to position [174, 131]
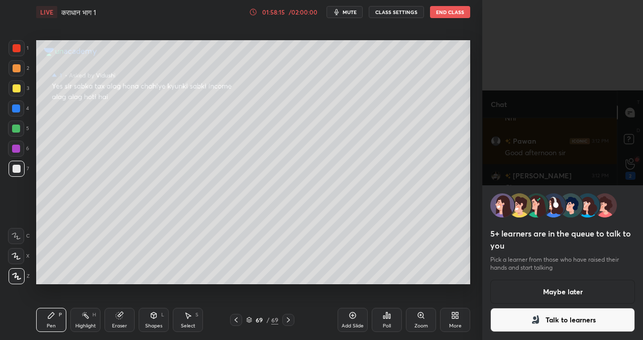
click at [555, 291] on button "Maybe later" at bounding box center [562, 292] width 145 height 24
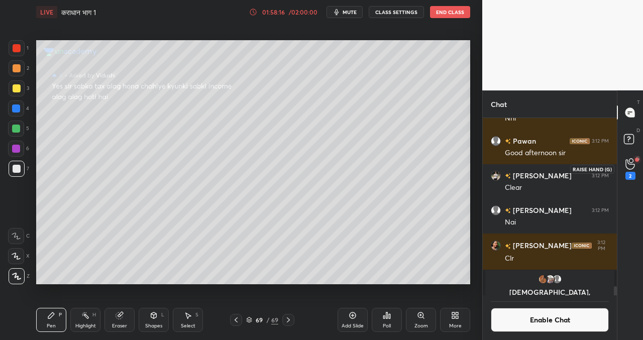
click at [632, 163] on icon at bounding box center [630, 164] width 10 height 12
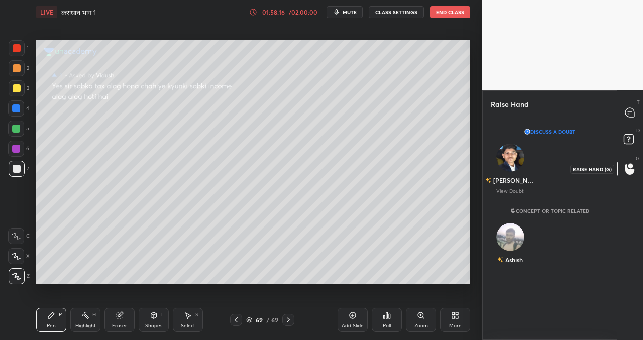
scroll to position [4, 4]
drag, startPoint x: 512, startPoint y: 155, endPoint x: 499, endPoint y: 191, distance: 38.3
click at [516, 166] on img "grid" at bounding box center [510, 158] width 28 height 28
click at [510, 193] on p "View Doubt" at bounding box center [510, 191] width 28 height 5
click at [509, 191] on p "View Doubt" at bounding box center [510, 191] width 28 height 5
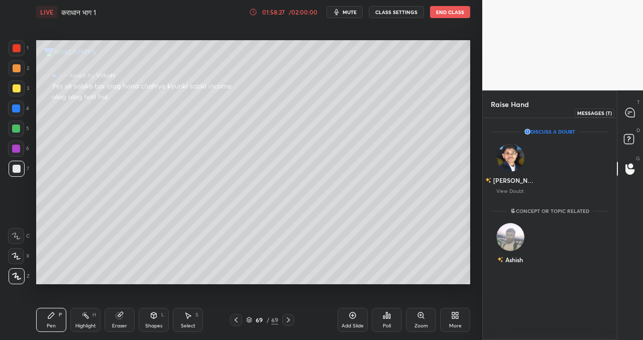
click at [630, 113] on icon at bounding box center [629, 112] width 9 height 9
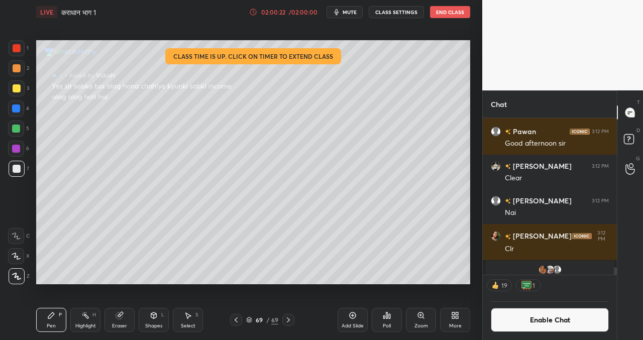
click at [390, 318] on icon at bounding box center [387, 315] width 8 height 8
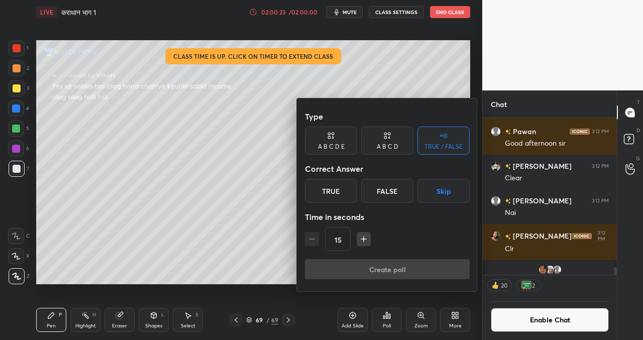
drag, startPoint x: 331, startPoint y: 189, endPoint x: 325, endPoint y: 191, distance: 5.9
click at [331, 189] on div "True" at bounding box center [331, 191] width 52 height 24
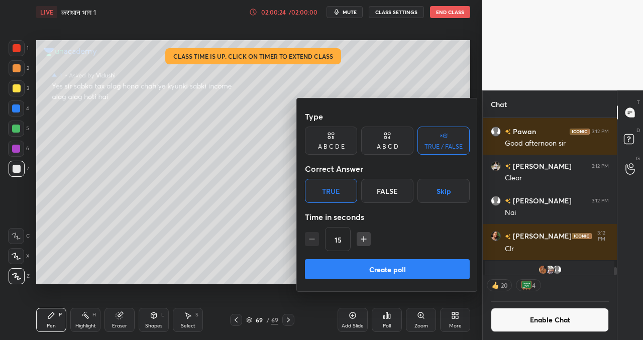
drag, startPoint x: 371, startPoint y: 269, endPoint x: 361, endPoint y: 269, distance: 9.5
click at [371, 269] on button "Create poll" at bounding box center [387, 269] width 165 height 20
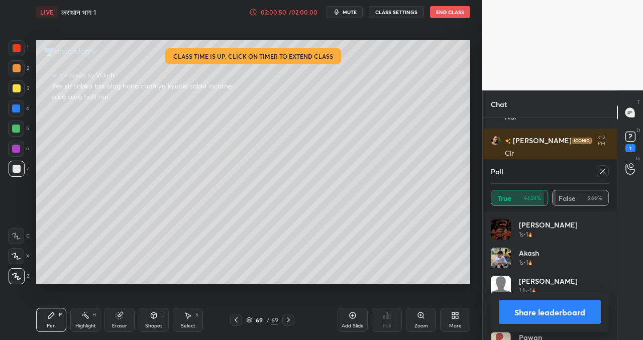
scroll to position [3602, 0]
click at [455, 15] on button "End Class" at bounding box center [450, 12] width 40 height 12
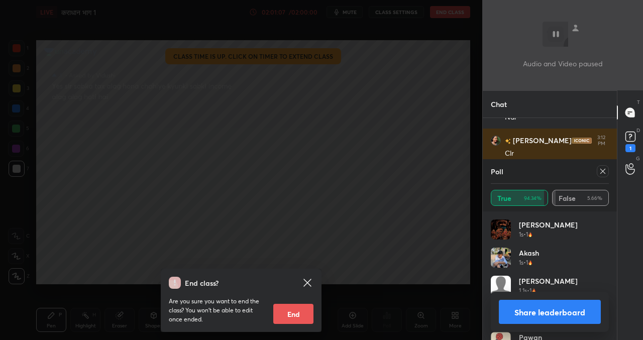
drag, startPoint x: 291, startPoint y: 305, endPoint x: 284, endPoint y: 310, distance: 8.5
click at [290, 305] on button "End" at bounding box center [293, 314] width 40 height 20
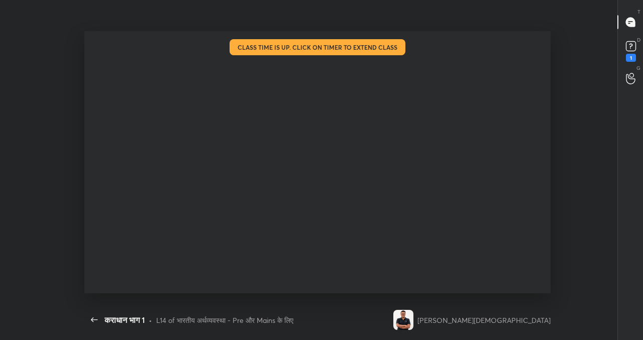
scroll to position [0, 0]
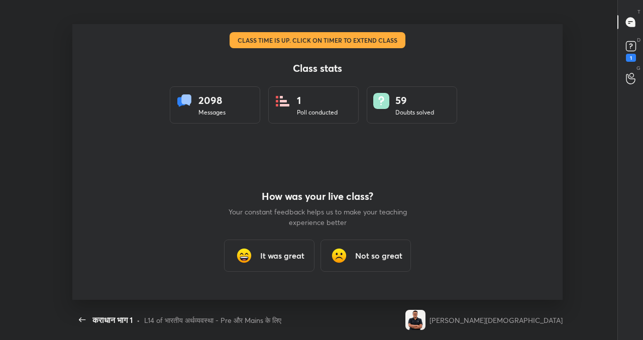
drag, startPoint x: 258, startPoint y: 258, endPoint x: 254, endPoint y: 262, distance: 5.7
click at [258, 258] on div "It was great" at bounding box center [269, 255] width 90 height 32
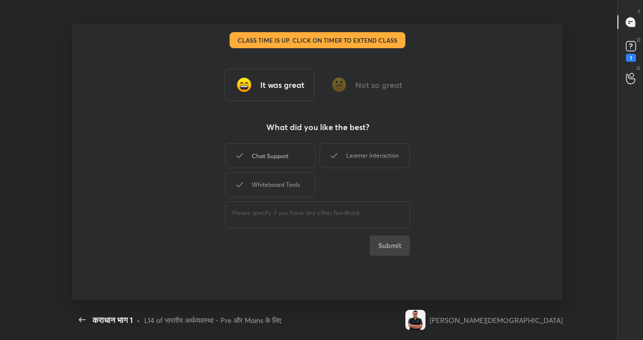
drag, startPoint x: 281, startPoint y: 155, endPoint x: 307, endPoint y: 154, distance: 25.6
click at [283, 155] on div "Chat Support" at bounding box center [270, 155] width 90 height 25
drag, startPoint x: 352, startPoint y: 155, endPoint x: 333, endPoint y: 164, distance: 21.1
click at [350, 156] on div "Learner Interaction" at bounding box center [364, 155] width 90 height 25
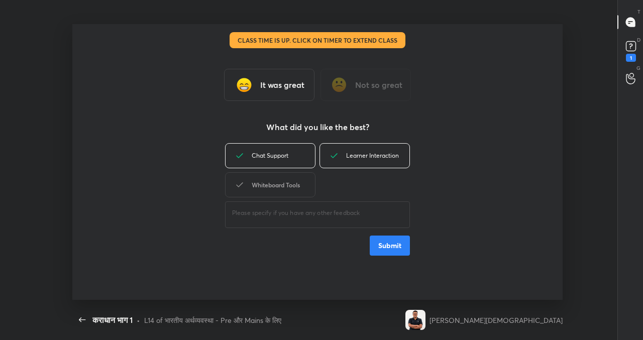
click at [284, 190] on div "Whiteboard Tools" at bounding box center [270, 184] width 90 height 25
click at [389, 243] on button "Submit" at bounding box center [390, 245] width 40 height 20
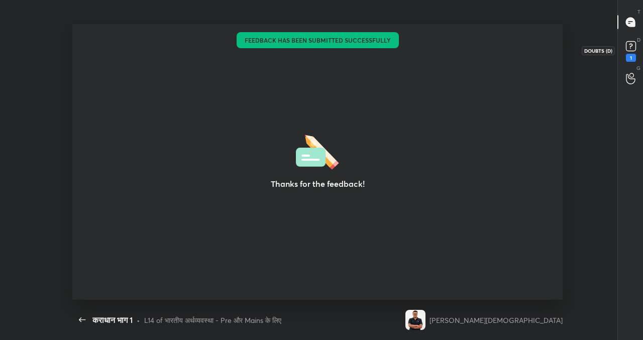
click at [629, 50] on rect at bounding box center [631, 47] width 10 height 10
click at [81, 321] on icon "button" at bounding box center [82, 320] width 12 height 12
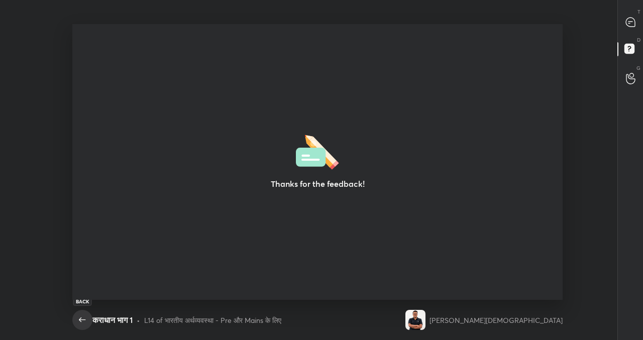
click at [80, 323] on icon "button" at bounding box center [82, 320] width 12 height 12
